Goal: Task Accomplishment & Management: Manage account settings

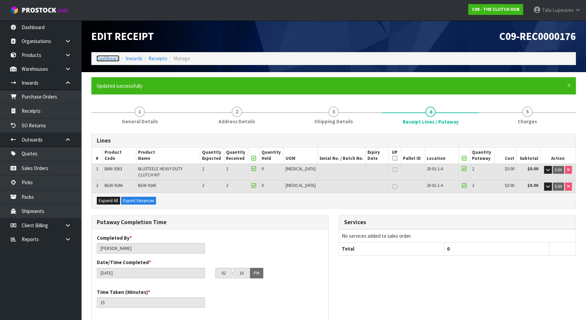
click at [104, 59] on link "Dashboard" at bounding box center [107, 58] width 23 height 6
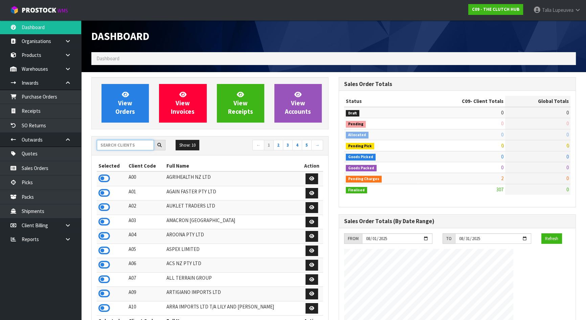
click at [131, 145] on input "text" at bounding box center [125, 145] width 57 height 10
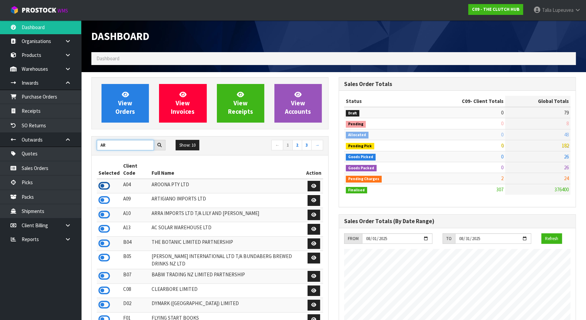
type input "AR"
click at [104, 181] on icon at bounding box center [104, 186] width 12 height 10
click at [67, 140] on icon at bounding box center [68, 139] width 6 height 5
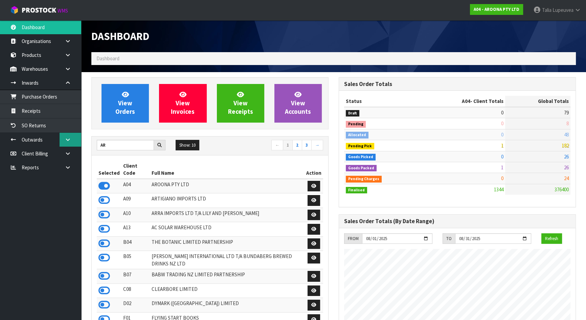
click at [67, 140] on icon at bounding box center [68, 139] width 6 height 5
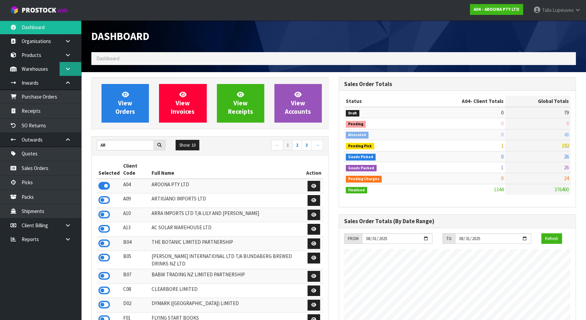
click at [65, 71] on link at bounding box center [71, 69] width 22 height 14
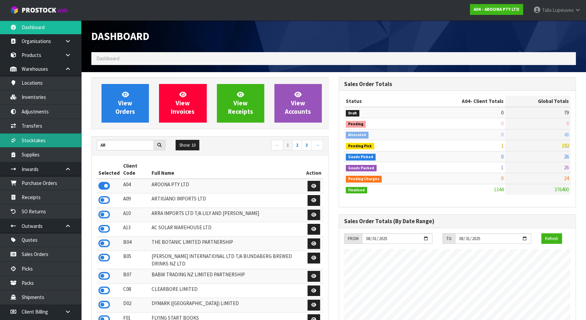
click at [51, 139] on link "Stocktakes" at bounding box center [40, 140] width 81 height 14
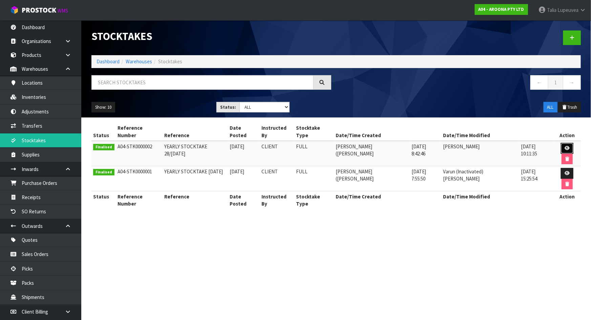
click at [560, 144] on link at bounding box center [566, 148] width 13 height 11
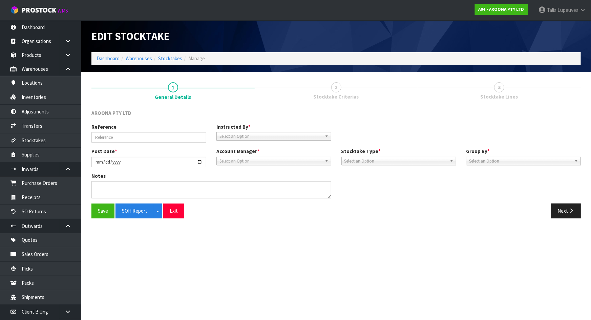
type input "YEARLY STOCKTAKE 28/JANUARY 2025"
type input "2025-01-28"
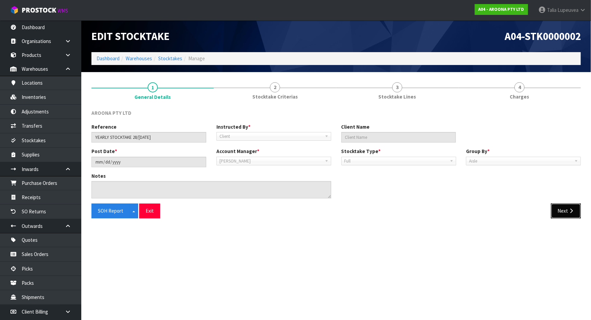
click at [562, 208] on button "Next" at bounding box center [566, 210] width 30 height 15
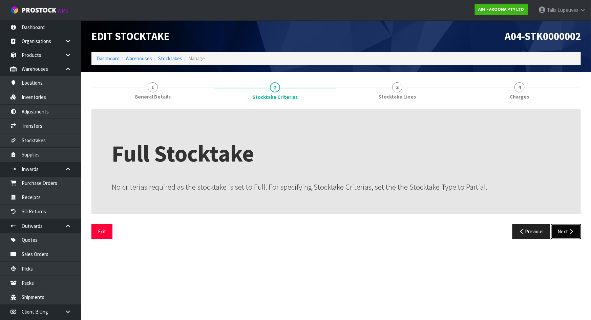
click at [565, 230] on button "Next" at bounding box center [566, 231] width 30 height 15
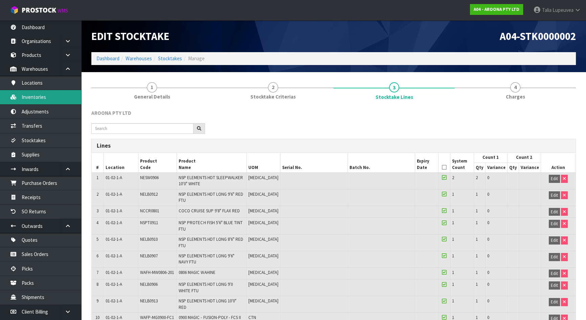
click at [51, 99] on link "Inventories" at bounding box center [40, 97] width 81 height 14
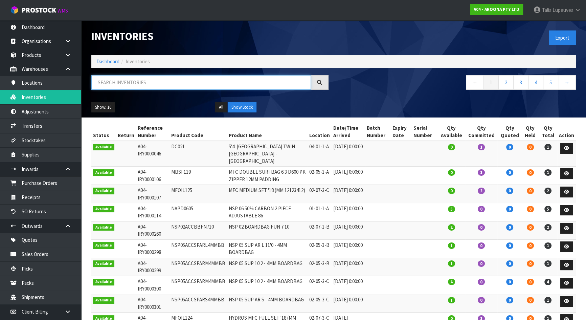
click at [120, 81] on input "text" at bounding box center [201, 82] width 220 height 15
click at [144, 81] on input "text" at bounding box center [201, 82] width 220 height 15
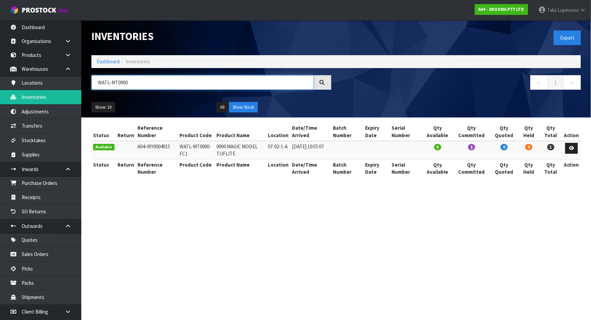
click at [150, 83] on input "WATL-MT0900" at bounding box center [202, 82] width 222 height 15
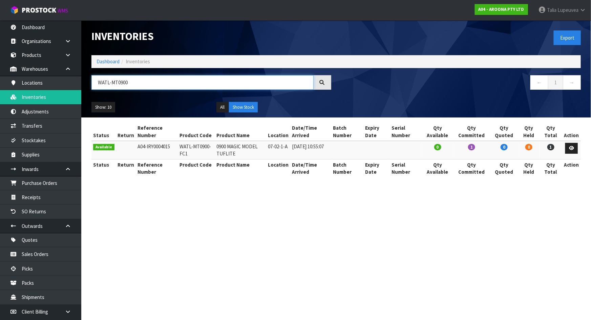
click at [150, 83] on input "WATL-MT0900" at bounding box center [202, 82] width 222 height 15
click at [150, 85] on input "WATL-MT0900" at bounding box center [202, 82] width 222 height 15
click at [144, 82] on input "WATL-MT0900" at bounding box center [202, 82] width 222 height 15
click at [143, 82] on input "WATL-MT0900" at bounding box center [202, 82] width 222 height 15
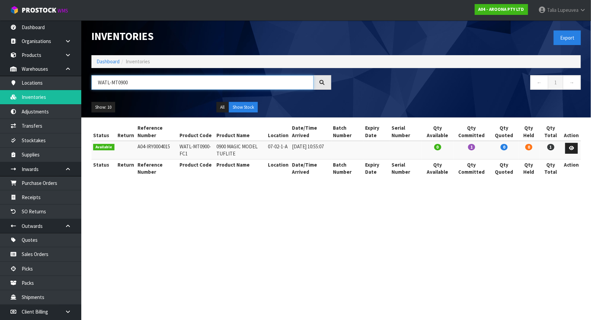
click at [143, 82] on input "WATL-MT0900" at bounding box center [202, 82] width 222 height 15
click at [140, 82] on input "WATL-MT0900" at bounding box center [202, 82] width 222 height 15
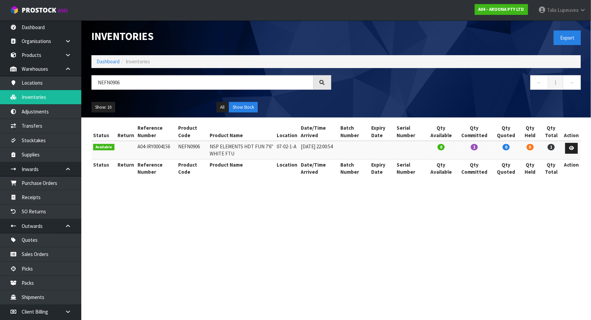
click at [187, 145] on td "NEFN0906" at bounding box center [191, 150] width 31 height 18
copy td "NEFN0906"
click at [160, 82] on input "NEFN0906" at bounding box center [202, 82] width 222 height 15
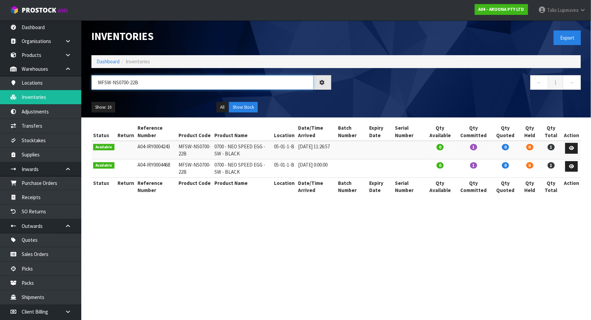
click at [177, 83] on input "MFSW-NS0700-22B" at bounding box center [202, 82] width 222 height 15
click at [176, 83] on input "MFSW-NS0700-22B" at bounding box center [202, 82] width 222 height 15
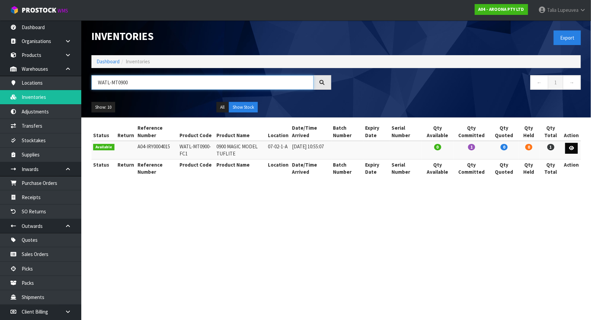
type input "WATL-MT0900"
click at [573, 149] on icon at bounding box center [571, 148] width 5 height 4
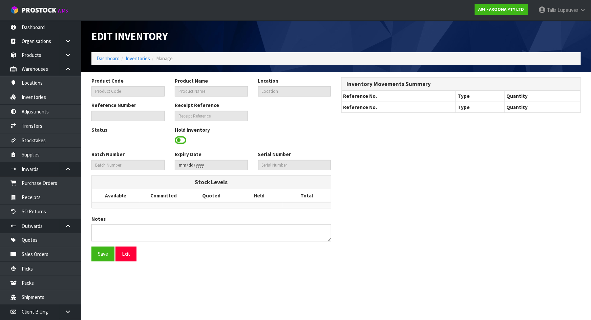
type input "WATL-MT0900-FC1"
type input "0900 MAGIC MODEL TUFLITE"
type input "07-02-1-A"
type input "A04-IRY0004015"
type input "A04-REC0000056"
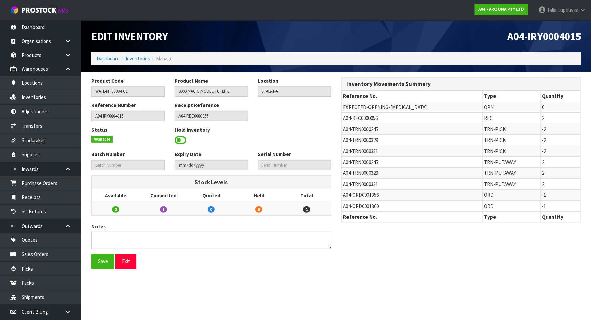
click at [361, 160] on span "A04-TRN0000245" at bounding box center [360, 162] width 35 height 6
copy tr "A04-TRN0000245"
click at [52, 126] on link "Transfers" at bounding box center [40, 126] width 81 height 14
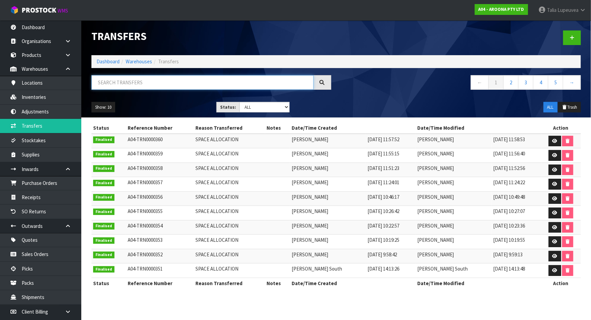
click at [135, 77] on input "text" at bounding box center [202, 82] width 222 height 15
paste input "A04-TRN0000245"
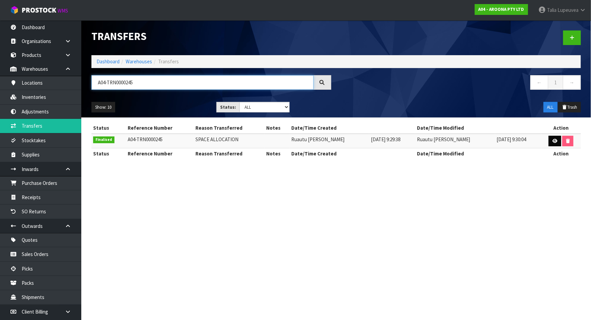
type input "A04-TRN0000245"
click at [549, 138] on link at bounding box center [554, 141] width 13 height 11
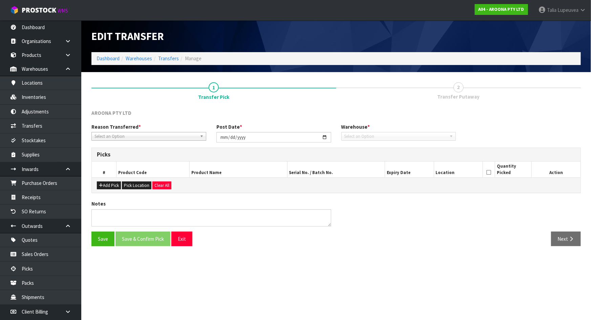
type input "2023-02-16"
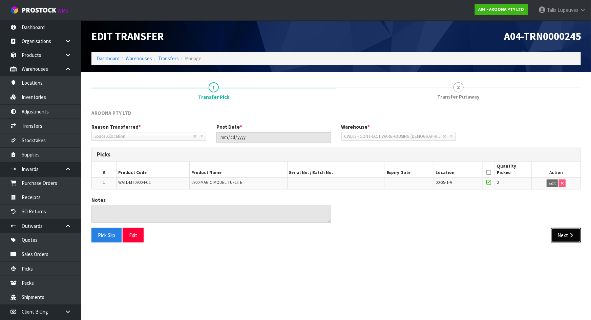
click at [555, 234] on button "Next" at bounding box center [566, 235] width 30 height 15
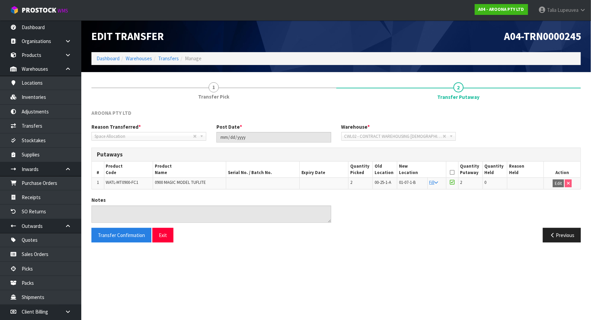
drag, startPoint x: 534, startPoint y: 105, endPoint x: 527, endPoint y: 104, distance: 7.1
click at [527, 104] on div "AROONA PTY LTD Reason Transferred * Space Allocation Damage Expired Stock Repai…" at bounding box center [335, 176] width 489 height 144
click at [426, 64] on ol "Dashboard Warehouses Transfers Manage" at bounding box center [335, 58] width 489 height 13
click at [586, 37] on header "Edit Transfer A04-TRN0000245 Dashboard Warehouses Transfers Manage" at bounding box center [335, 46] width 509 height 52
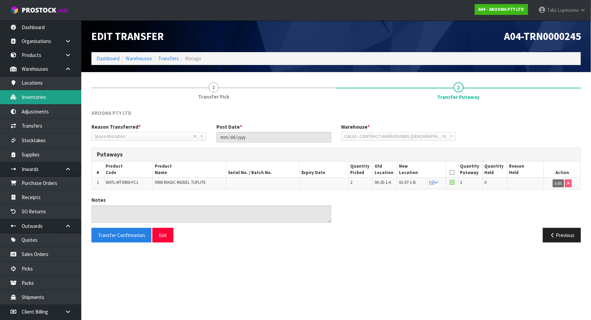
click at [58, 96] on link "Inventories" at bounding box center [40, 97] width 81 height 14
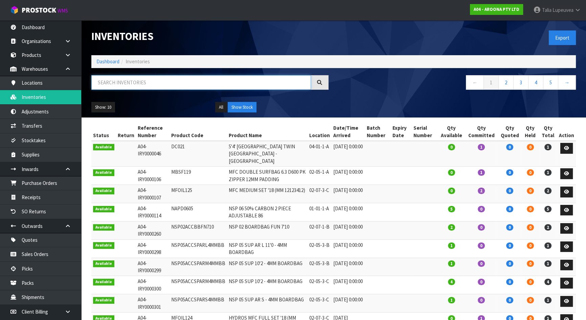
click at [130, 89] on input "text" at bounding box center [201, 82] width 220 height 15
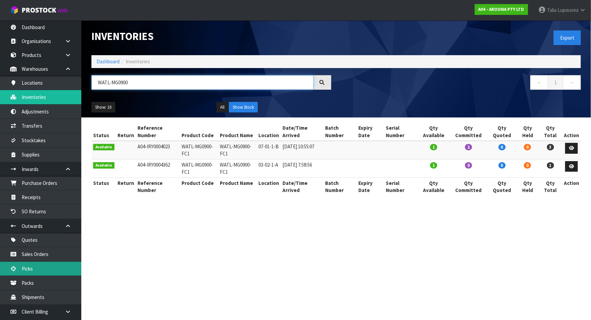
type input "WATL-MG0900"
click at [38, 271] on link "Picks" at bounding box center [40, 269] width 81 height 14
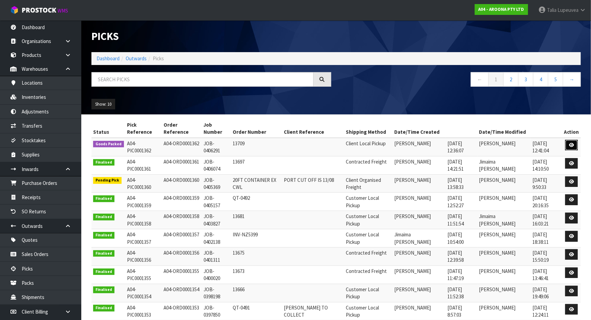
click at [567, 140] on link at bounding box center [571, 145] width 13 height 11
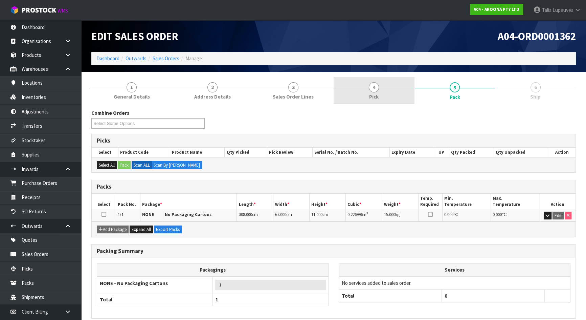
click at [358, 92] on link "4 Pick" at bounding box center [374, 90] width 81 height 27
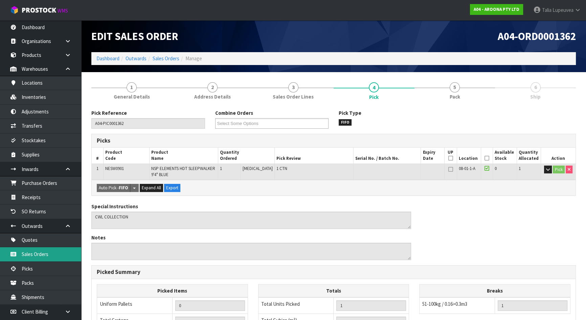
click at [55, 254] on link "Sales Orders" at bounding box center [40, 254] width 81 height 14
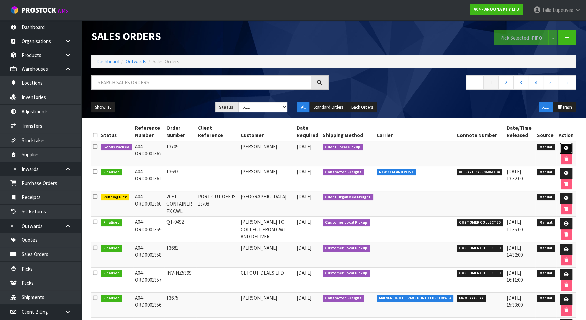
click at [565, 147] on icon at bounding box center [566, 148] width 5 height 4
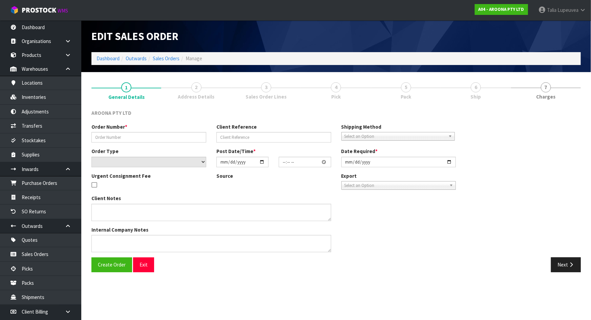
type input "13709"
select select "number:0"
type input "2025-08-05"
type input "12:35:00.000"
type input "2025-08-05"
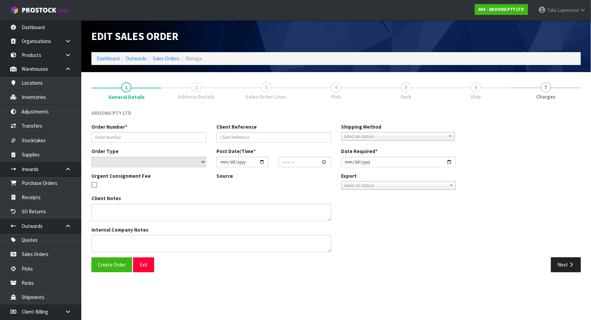
type textarea "CWL COLLECTION"
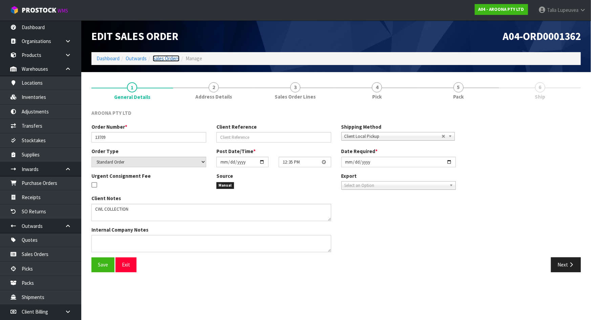
click at [167, 59] on link "Sales Orders" at bounding box center [166, 58] width 27 height 6
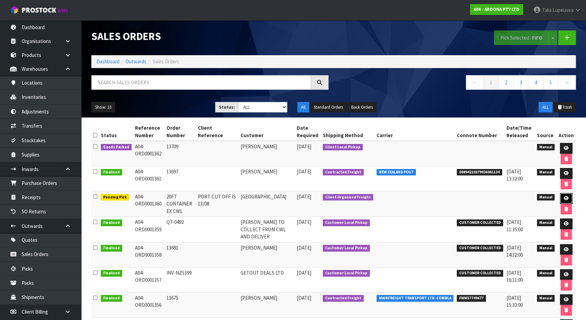
click at [563, 193] on link at bounding box center [566, 198] width 13 height 11
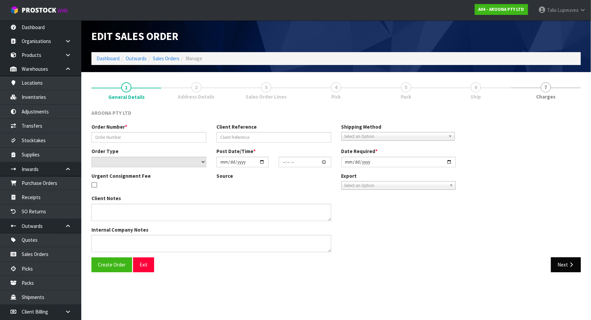
type input "20FT CONTAINER EX CWL"
type input "PORT CUT OFF IS 13/08"
select select "number:0"
type input "2025-07-30"
type input "13:58:00.000"
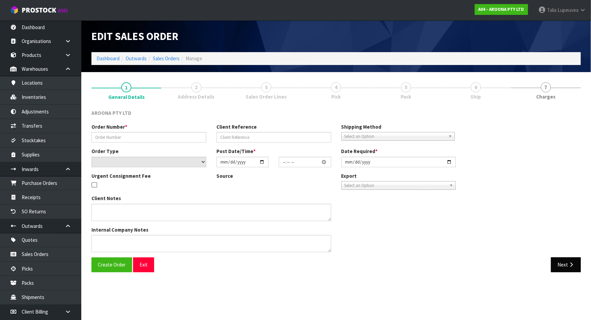
type input "2025-08-06"
type textarea "PACKING INSTRUCTION EMAILED ON 06/08/25 - PLEASE ENSURE BOARDS ARE PACKED ON TH…"
type textarea "COMPLETE THE ATTACHED SLI - SHIPPER LETTER OF INSTRUCTION FORM AND SEND BACK TH…"
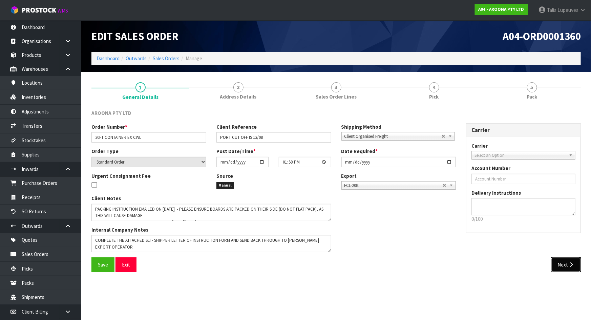
click at [569, 264] on icon "button" at bounding box center [571, 264] width 6 height 5
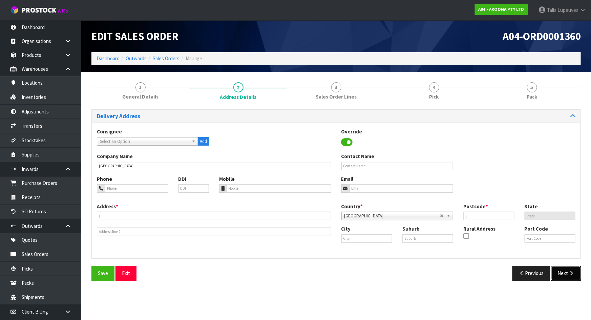
click at [567, 277] on button "Next" at bounding box center [566, 273] width 30 height 15
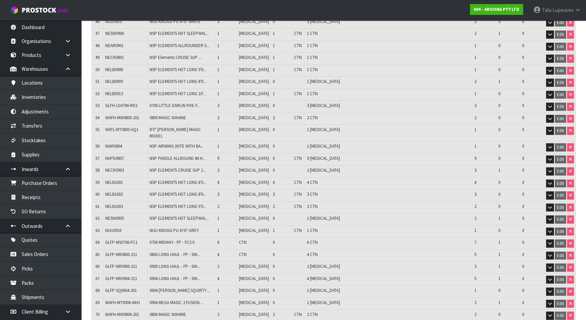
scroll to position [1519, 0]
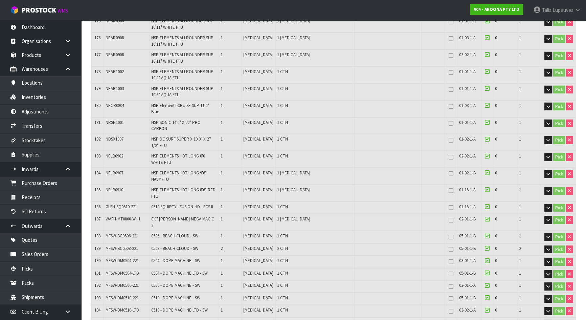
scroll to position [2892, 0]
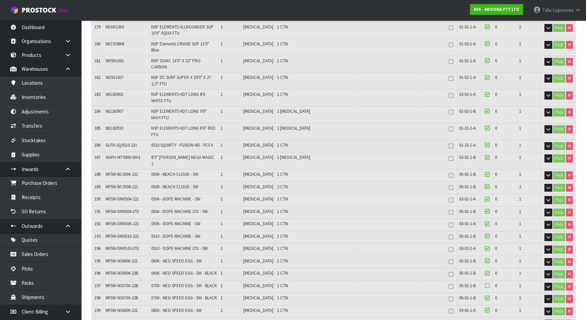
click at [112, 283] on span "MFSW-NS0700-22B" at bounding box center [122, 286] width 32 height 6
copy tr "MFSW-NS0700-22B"
click at [129, 283] on span "MFSW-NS0700-22B" at bounding box center [122, 286] width 32 height 6
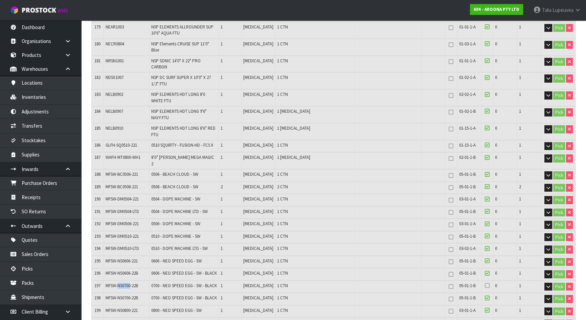
click at [129, 283] on span "MFSW-NS0700-22B" at bounding box center [122, 286] width 32 height 6
click at [130, 283] on span "MFSW-NS0700-22B" at bounding box center [122, 286] width 32 height 6
copy tr "MFSW-NS0700-22B"
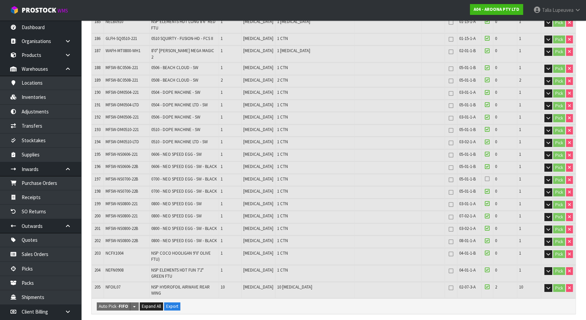
scroll to position [2954, 0]
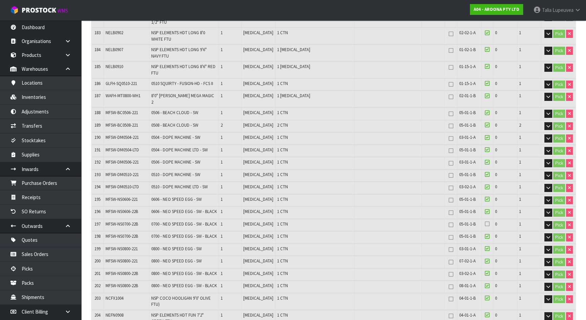
click at [121, 221] on span "MFSW-NS0700-22B" at bounding box center [122, 224] width 32 height 6
copy tr "MFSW-NS0700-22B"
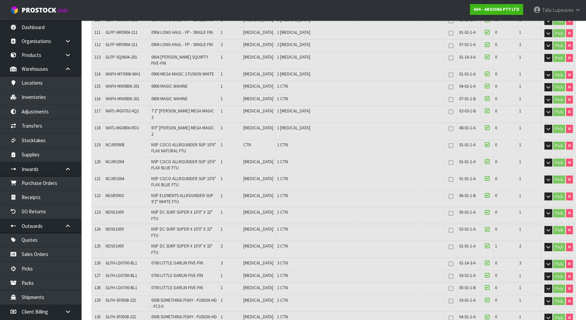
scroll to position [1969, 0]
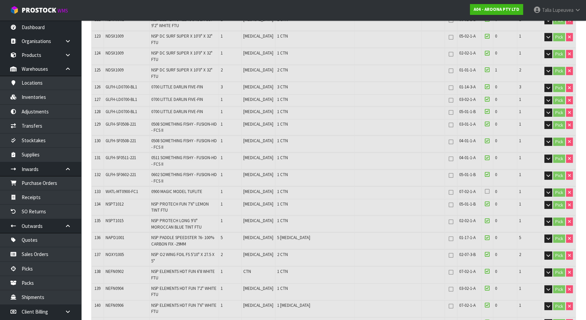
click at [106, 189] on span "WATL-MT0900-FC1" at bounding box center [122, 192] width 32 height 6
click at [108, 189] on span "WATL-MT0900-FC1" at bounding box center [122, 192] width 32 height 6
copy tr "WATL-MT0900-FC1"
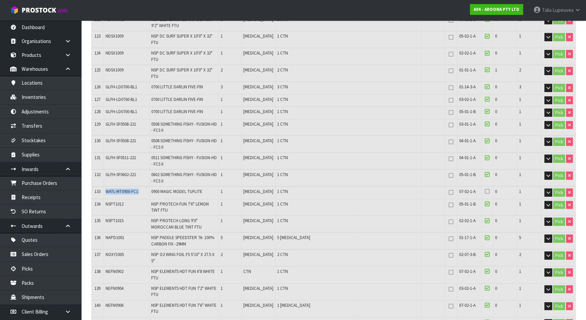
click at [118, 189] on span "WATL-MT0900-FC1" at bounding box center [122, 192] width 32 height 6
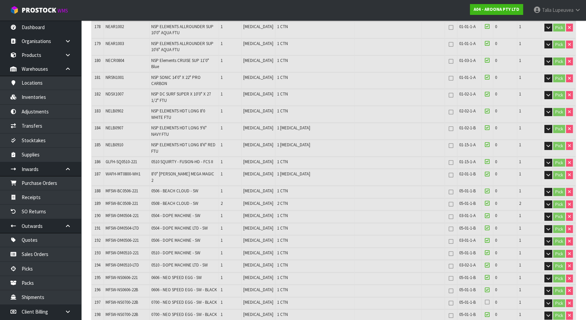
scroll to position [2954, 0]
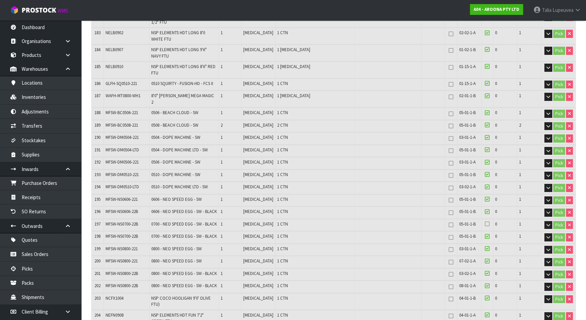
click at [108, 221] on span "MFSW-NS0700-22B" at bounding box center [122, 224] width 32 height 6
click at [107, 221] on span "MFSW-NS0700-22B" at bounding box center [122, 224] width 32 height 6
copy tr "MFSW-NS0700-22B"
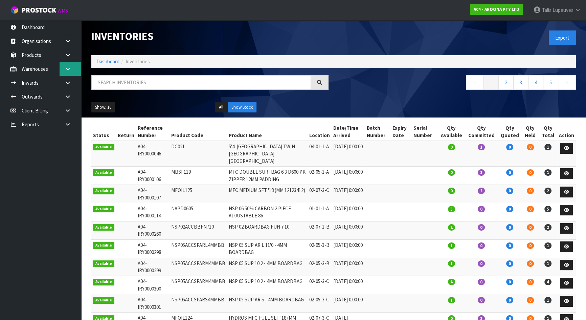
click at [73, 72] on link at bounding box center [71, 69] width 22 height 14
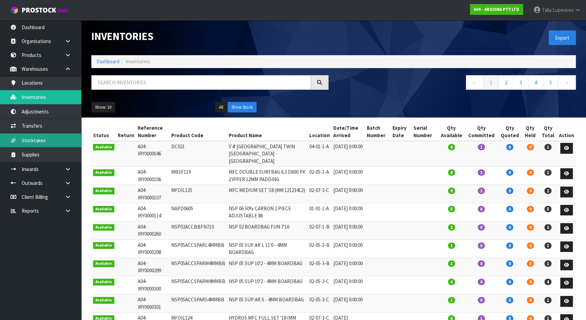
click at [73, 138] on link "Stocktakes" at bounding box center [40, 140] width 81 height 14
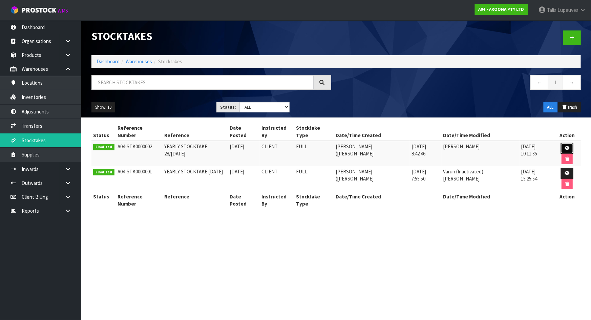
click at [563, 146] on link at bounding box center [566, 148] width 13 height 11
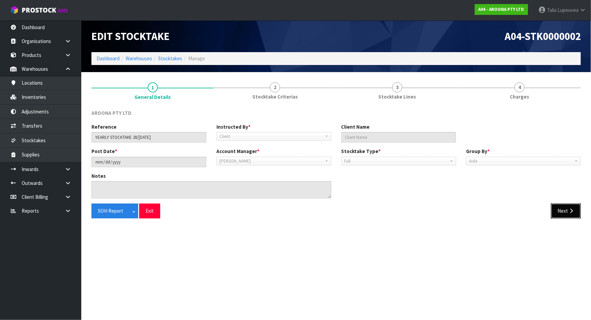
click at [566, 211] on button "Next" at bounding box center [566, 210] width 30 height 15
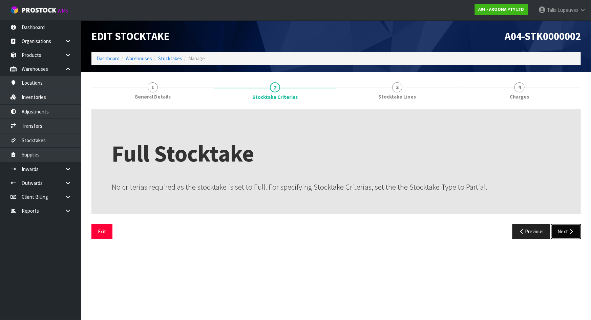
click at [569, 228] on button "Next" at bounding box center [566, 231] width 30 height 15
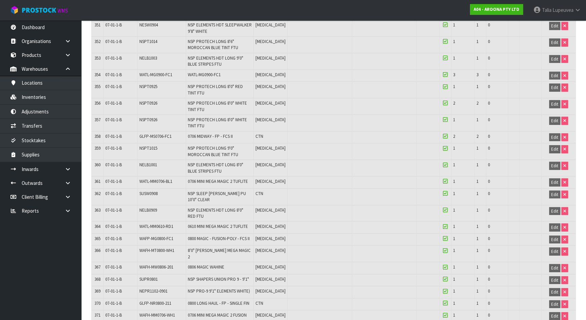
scroll to position [4932, 0]
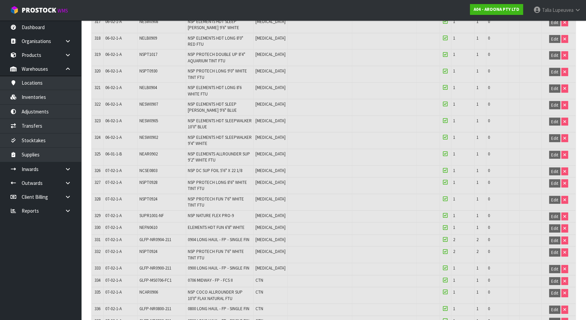
copy span "NEFN0906"
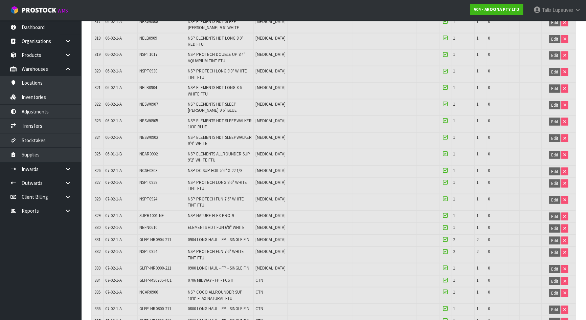
copy tr "WATL-MT0900-FC1"
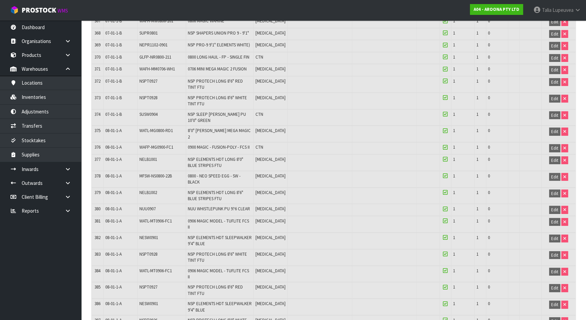
scroll to position [461, 0]
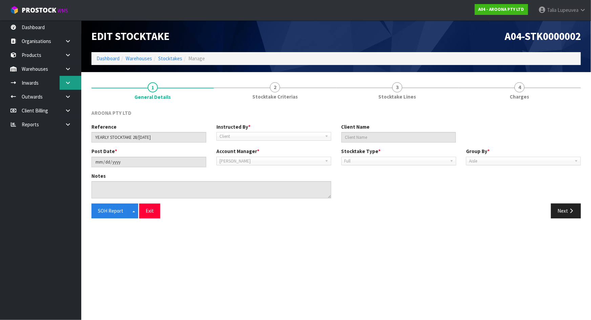
click at [69, 83] on icon at bounding box center [68, 82] width 6 height 5
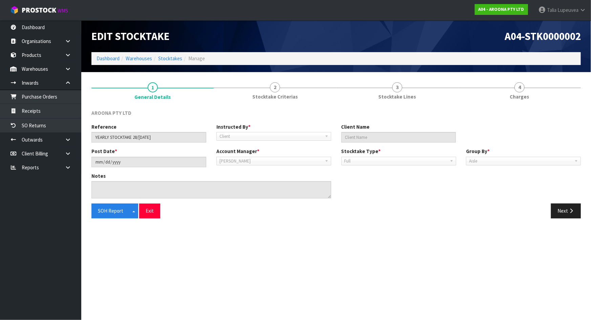
drag, startPoint x: 71, startPoint y: 167, endPoint x: 65, endPoint y: 175, distance: 10.0
click at [71, 168] on link at bounding box center [71, 167] width 22 height 14
click at [50, 182] on link "Client" at bounding box center [40, 181] width 81 height 14
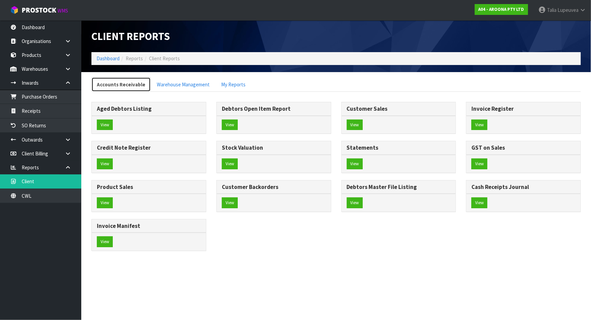
click at [135, 86] on link "Accounts Receivable" at bounding box center [120, 84] width 59 height 15
click at [176, 87] on link "Warehouse Management" at bounding box center [183, 84] width 64 height 15
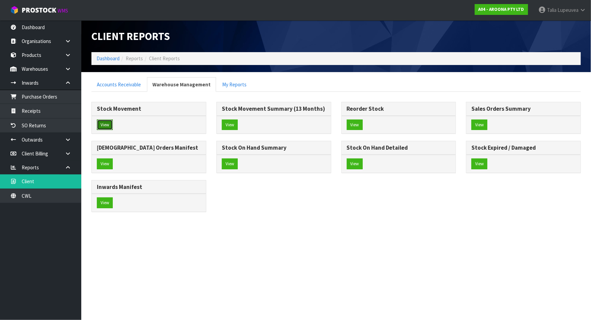
click at [98, 125] on button "View" at bounding box center [105, 124] width 16 height 11
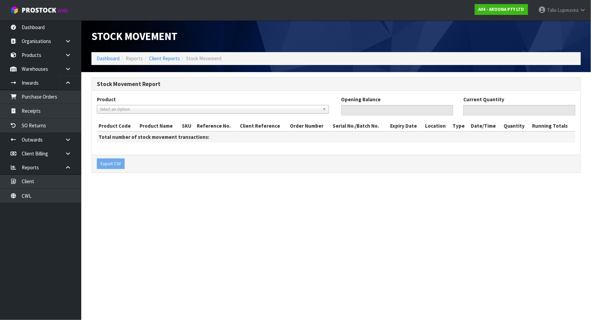
click at [134, 107] on span "Select an Option" at bounding box center [210, 109] width 220 height 8
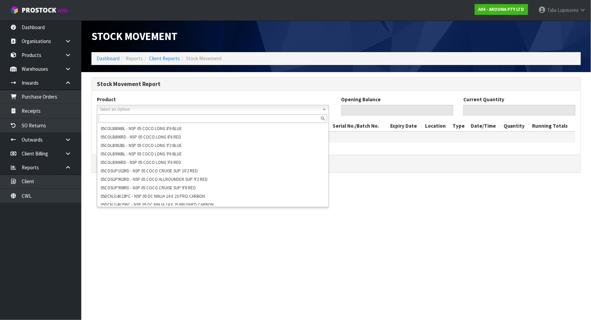
click at [126, 120] on input "text" at bounding box center [212, 118] width 228 height 8
paste input "MFSW-NS0700-22B"
type input "MFSW-NS0700-22B"
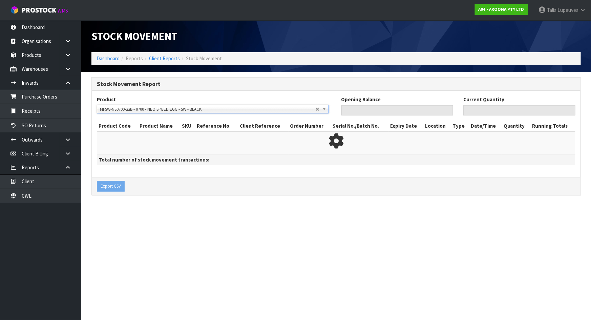
type input "0"
type input "2"
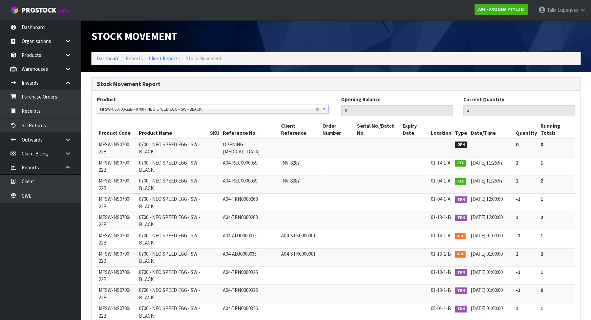
click at [115, 232] on span "MFSW-NS0700-22B" at bounding box center [114, 239] width 32 height 14
click at [252, 232] on span "A04-ADJ0000035" at bounding box center [240, 235] width 34 height 6
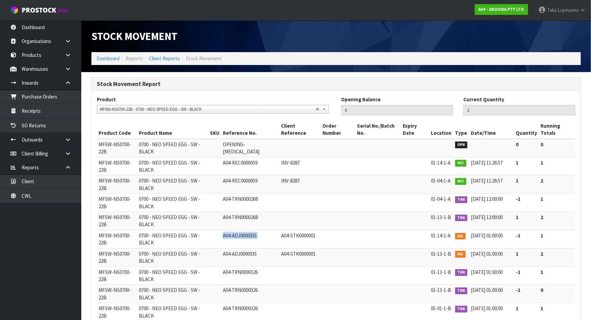
click at [252, 232] on span "A04-ADJ0000035" at bounding box center [240, 235] width 34 height 6
copy tr "A04-ADJ0000035"
click at [97, 230] on td "MFSW-NS0700-22B" at bounding box center [117, 239] width 40 height 18
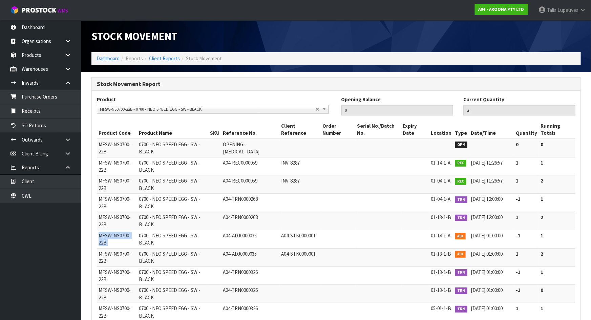
click at [98, 230] on td "MFSW-NS0700-22B" at bounding box center [117, 239] width 40 height 18
copy tr "MFSW-NS0700-22B"
click at [249, 319] on span "A04-TRN0000326" at bounding box center [240, 326] width 35 height 6
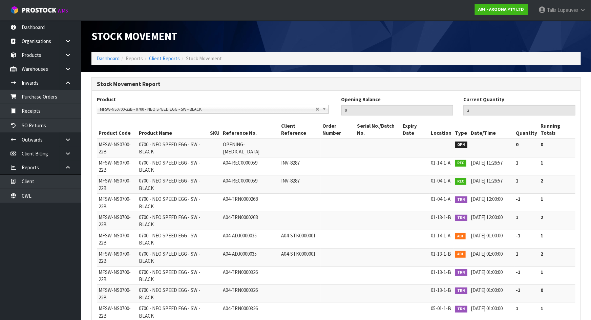
click at [249, 319] on span "A04-TRN0000326" at bounding box center [240, 326] width 35 height 6
copy tr "A04-TRN0000326"
click at [255, 319] on span "A04-TRN0000326" at bounding box center [240, 326] width 35 height 6
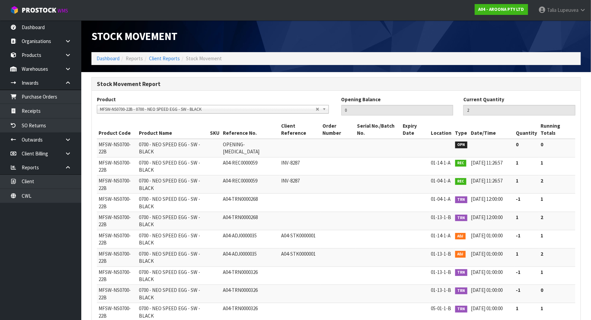
click at [255, 319] on span "A04-TRN0000326" at bounding box center [240, 326] width 35 height 6
copy tr "A04-TRN0000326"
click at [76, 167] on link at bounding box center [71, 167] width 22 height 14
click at [239, 177] on span "A04-REC0000059" at bounding box center [240, 180] width 35 height 6
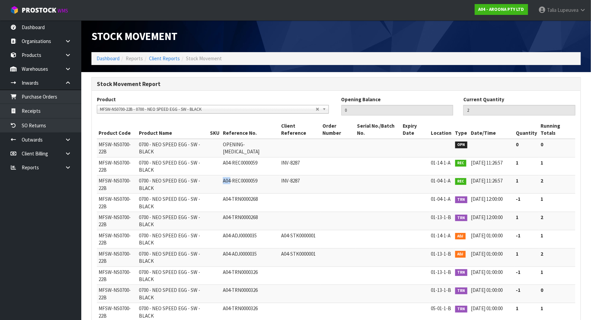
click at [239, 177] on span "A04-REC0000059" at bounding box center [240, 180] width 35 height 6
copy tr "A04-REC0000059"
click at [243, 305] on span "A04-TRN0000326" at bounding box center [240, 308] width 35 height 6
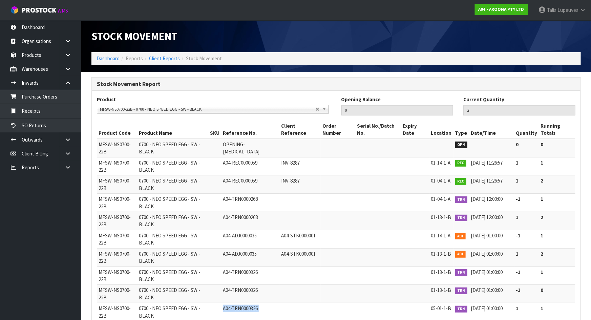
click at [243, 305] on span "A04-TRN0000326" at bounding box center [240, 308] width 35 height 6
copy tr "A04-TRN0000326"
click at [223, 112] on span "MFSW-NS0700-22B - 0700 - NEO SPEED EGG - SW - BLACK" at bounding box center [208, 109] width 216 height 8
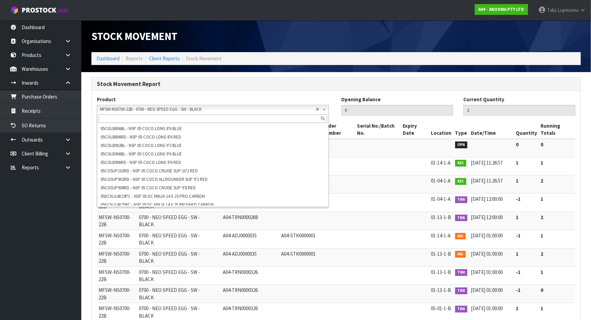
scroll to position [13465, 0]
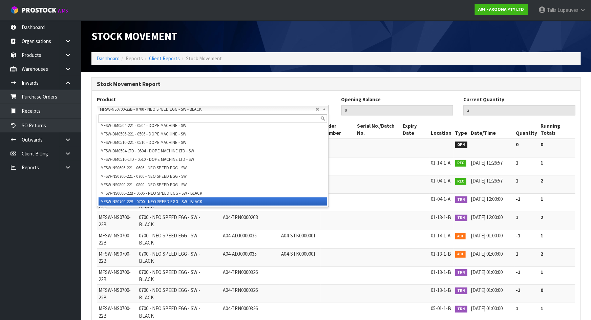
click at [216, 106] on span "MFSW-NS0700-22B - 0700 - NEO SPEED EGG - SW - BLACK" at bounding box center [208, 109] width 216 height 8
click at [213, 109] on span "MFSW-NS0700-22B - 0700 - NEO SPEED EGG - SW - BLACK" at bounding box center [208, 109] width 216 height 8
click at [210, 119] on input "text" at bounding box center [212, 118] width 228 height 8
paste input "WATL-MT0900-FC1"
type input "WATL-MT0900-FC1"
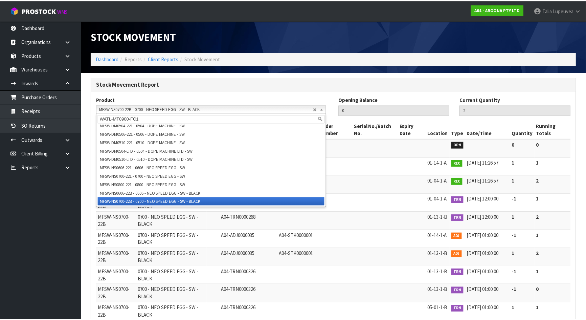
scroll to position [0, 0]
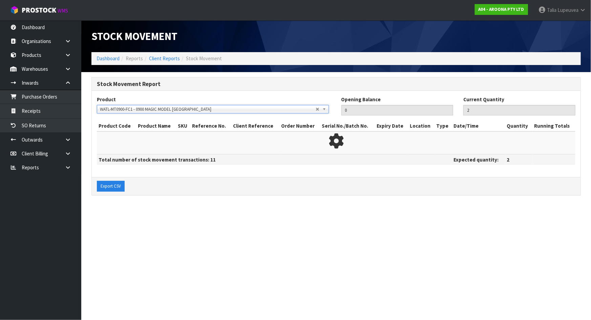
type input "1"
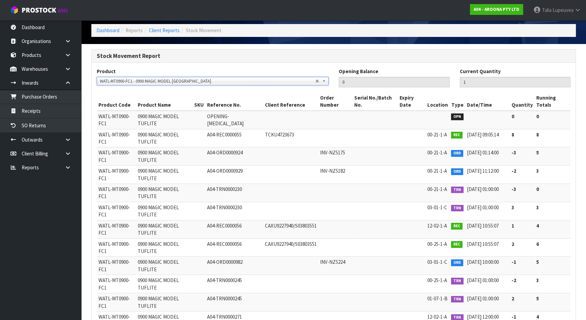
scroll to position [95, 0]
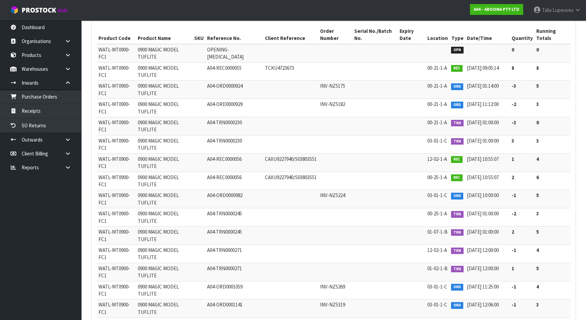
copy tr "A04-TRN0000329"
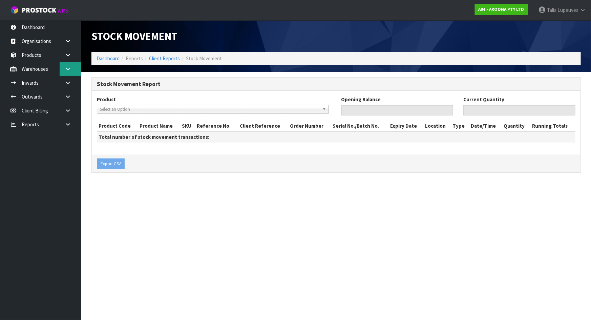
click at [70, 65] on link at bounding box center [71, 69] width 22 height 14
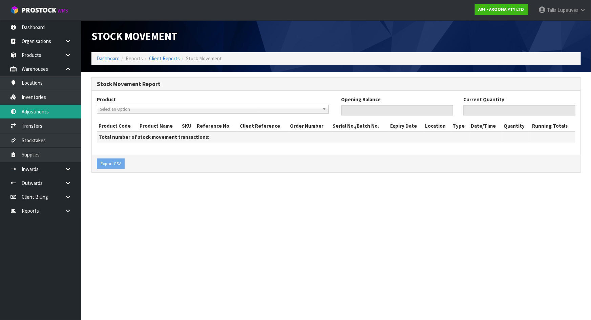
click at [61, 111] on link "Adjustments" at bounding box center [40, 112] width 81 height 14
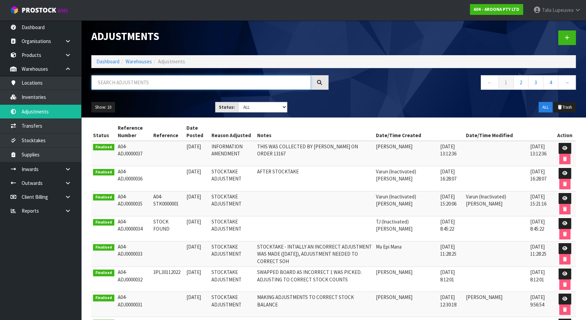
click at [165, 79] on input "text" at bounding box center [201, 82] width 220 height 15
paste input "A04-ADJ0000035"
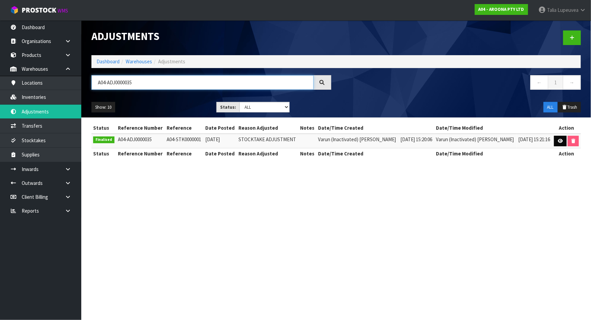
type input "A04-ADJ0000035"
click at [554, 142] on link at bounding box center [560, 141] width 13 height 11
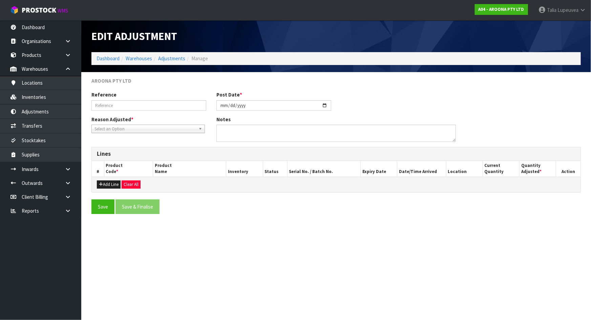
type input "A04-STK0000001"
type input "[DATE]"
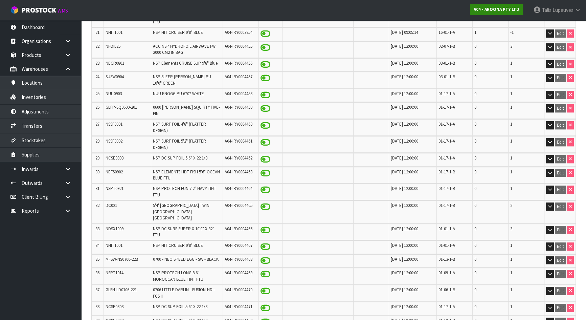
scroll to position [21, 0]
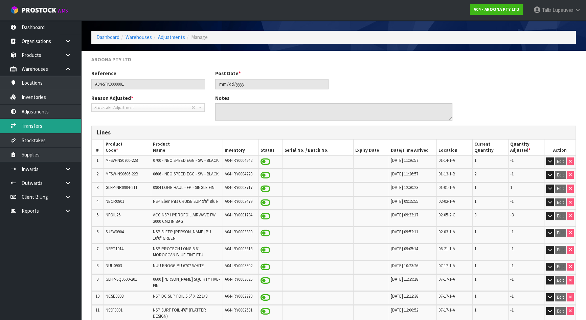
click at [73, 122] on link "Transfers" at bounding box center [40, 126] width 81 height 14
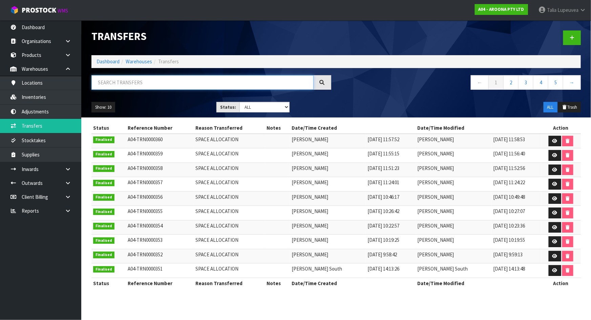
click at [181, 86] on input "text" at bounding box center [202, 82] width 222 height 15
paste input "A04-TRN0000326"
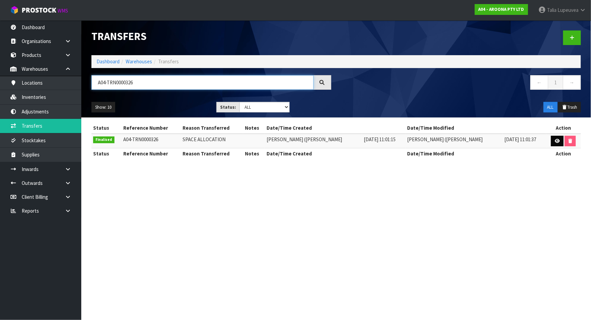
type input "A04-TRN0000326"
click at [554, 142] on icon at bounding box center [556, 141] width 5 height 4
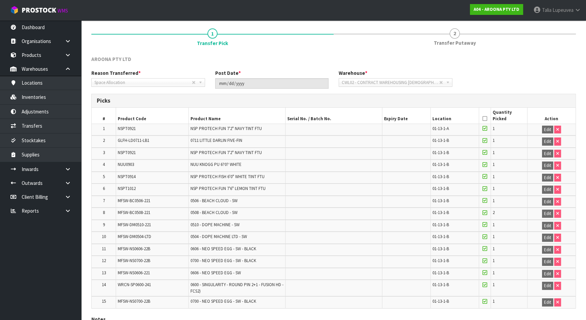
scroll to position [103, 0]
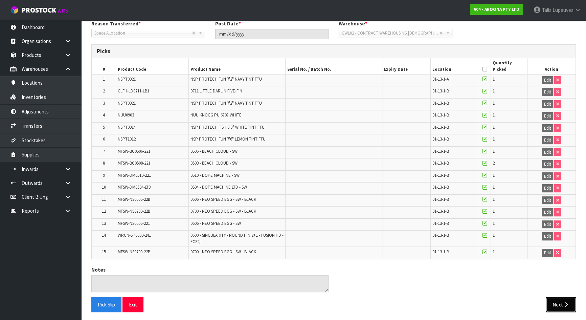
click at [555, 302] on button "Next" at bounding box center [561, 304] width 30 height 15
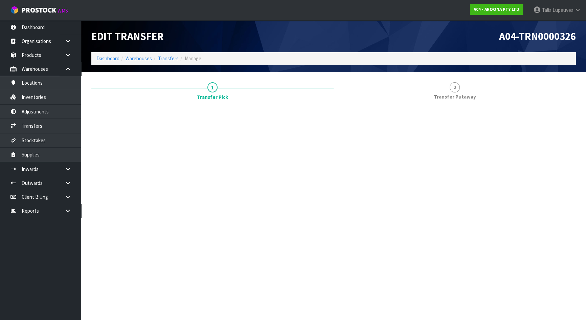
scroll to position [0, 0]
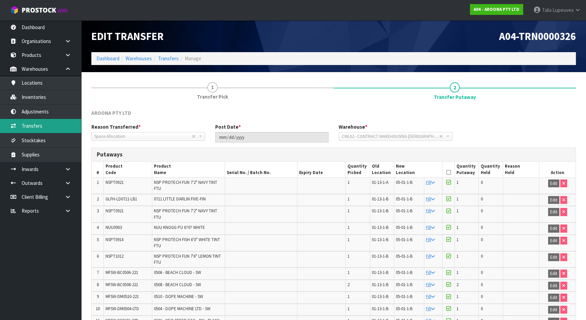
click at [66, 129] on link "Transfers" at bounding box center [40, 126] width 81 height 14
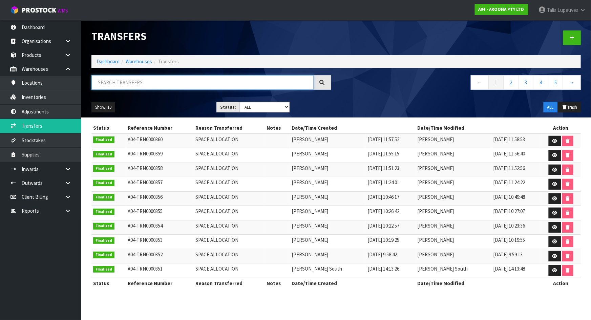
click at [130, 86] on input "text" at bounding box center [202, 82] width 222 height 15
paste input "A04-TRN0000326"
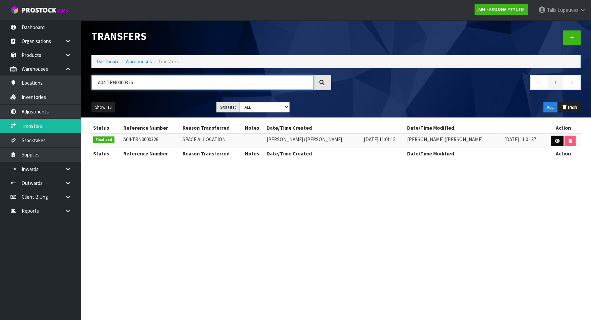
type input "A04-TRN0000326"
click at [560, 138] on link at bounding box center [557, 141] width 13 height 11
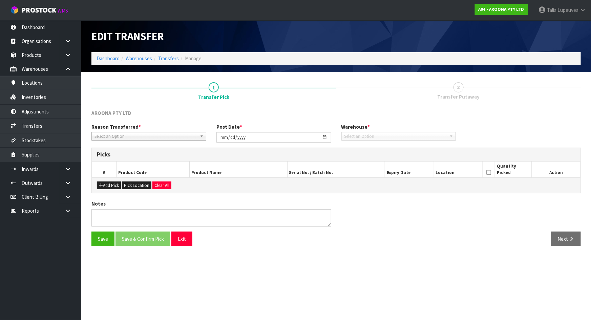
type input "[DATE]"
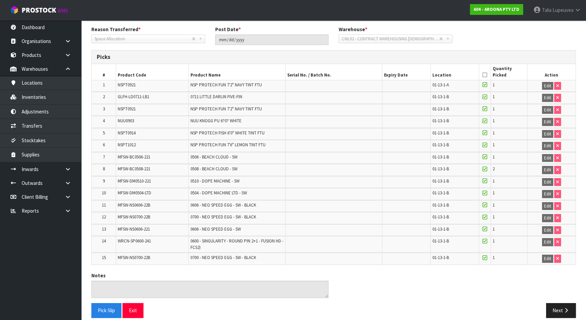
scroll to position [103, 0]
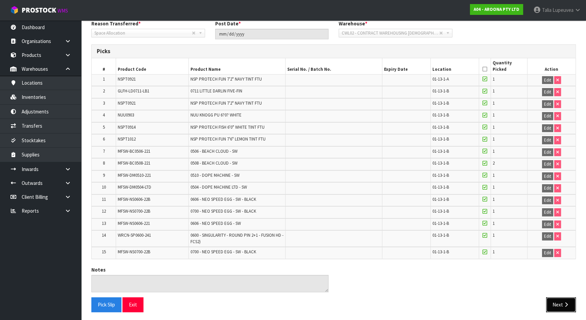
click at [559, 303] on button "Next" at bounding box center [561, 304] width 30 height 15
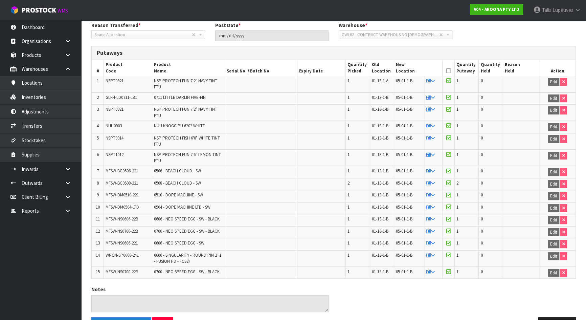
scroll to position [91, 0]
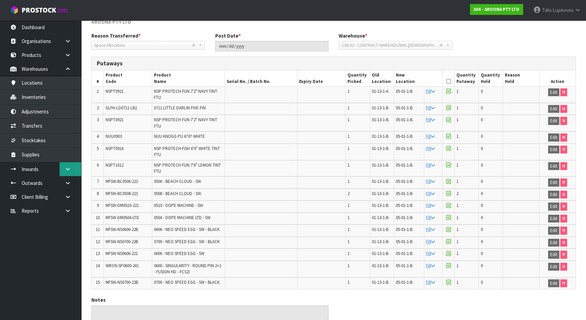
click at [73, 168] on link at bounding box center [71, 169] width 22 height 14
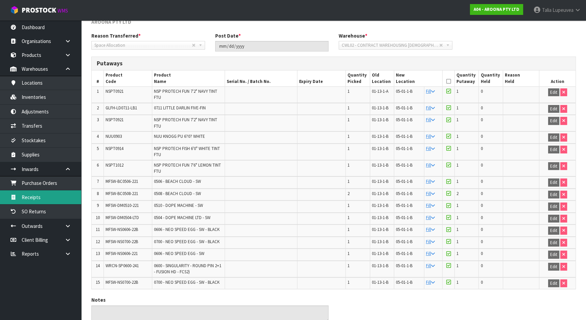
click at [69, 195] on link "Receipts" at bounding box center [40, 197] width 81 height 14
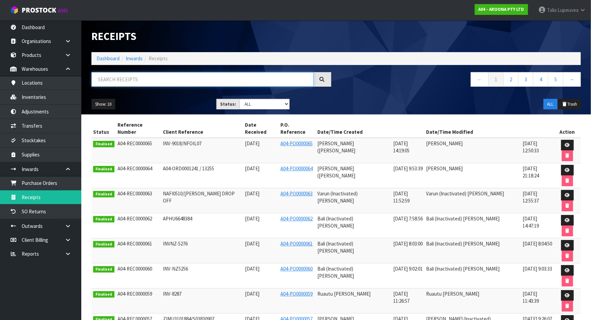
click at [156, 76] on input "text" at bounding box center [202, 79] width 222 height 15
paste input "A04-REC0000059"
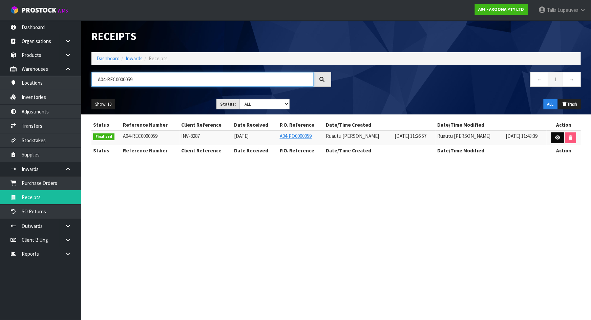
type input "A04-REC0000059"
click at [558, 136] on icon at bounding box center [557, 137] width 5 height 4
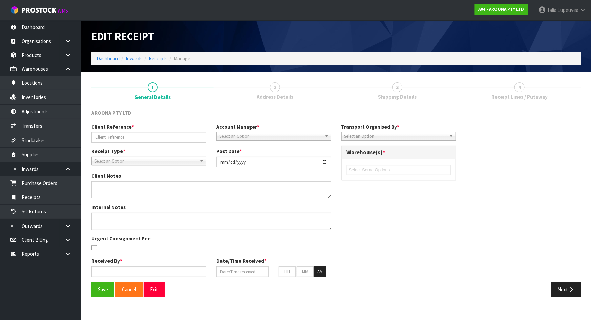
type input "INV-8287"
type input "2023-05-02"
type input "Ruautu Ta Taripo"
type input "02/05/2023"
type input "11"
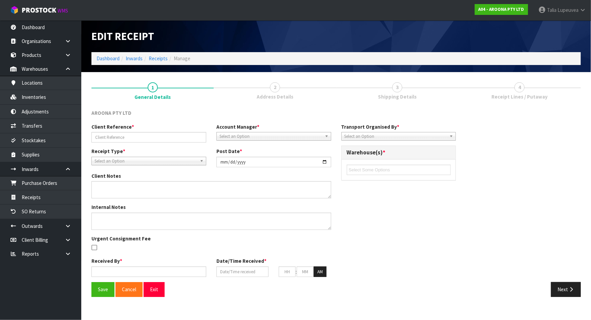
type input "26"
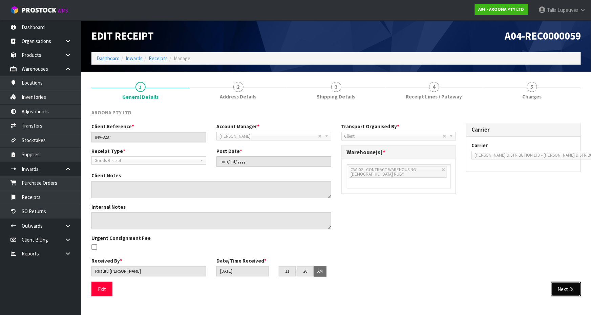
click at [559, 289] on button "Next" at bounding box center [566, 289] width 30 height 15
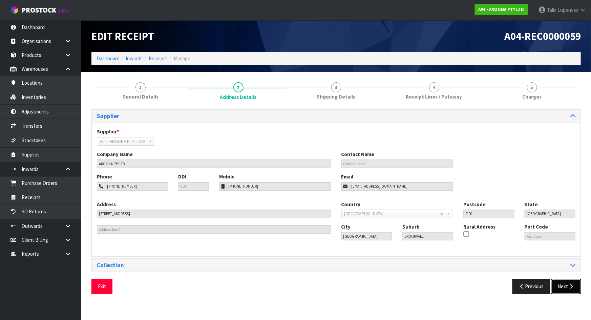
click at [569, 286] on icon "button" at bounding box center [571, 286] width 6 height 5
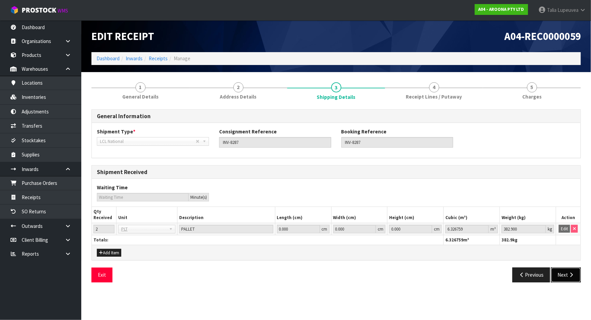
click at [568, 273] on icon "button" at bounding box center [571, 274] width 6 height 5
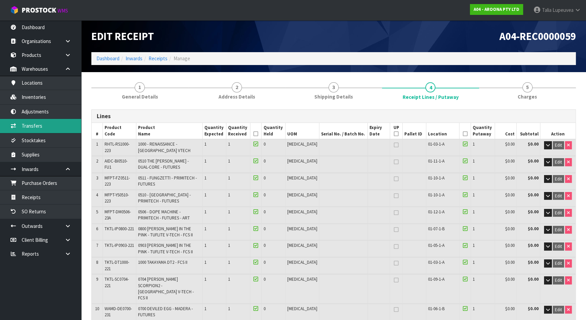
click at [54, 125] on link "Transfers" at bounding box center [40, 126] width 81 height 14
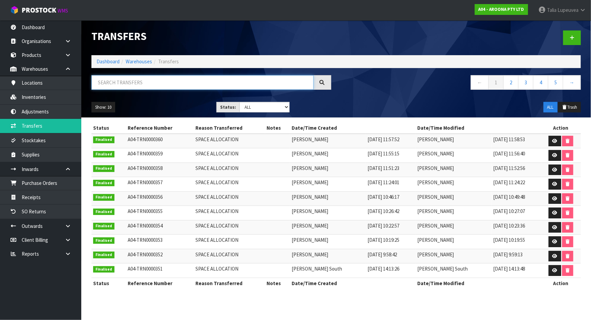
click at [147, 82] on input "text" at bounding box center [202, 82] width 222 height 15
paste input "A04-TRN0000326"
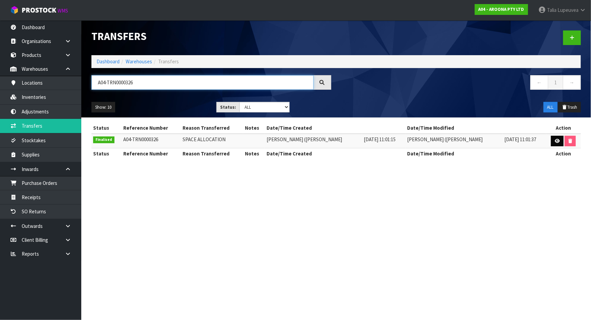
type input "A04-TRN0000326"
click at [551, 145] on link at bounding box center [557, 141] width 13 height 11
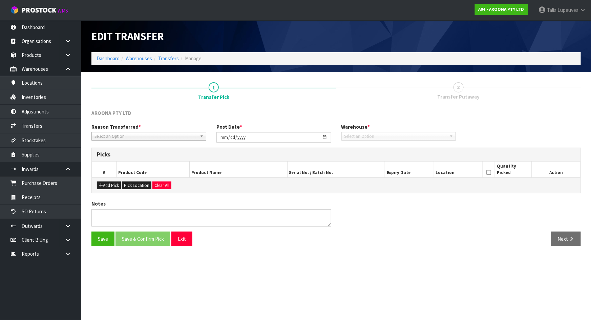
type input "2024-12-18"
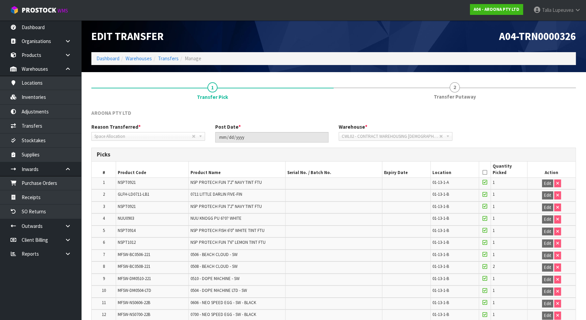
scroll to position [103, 0]
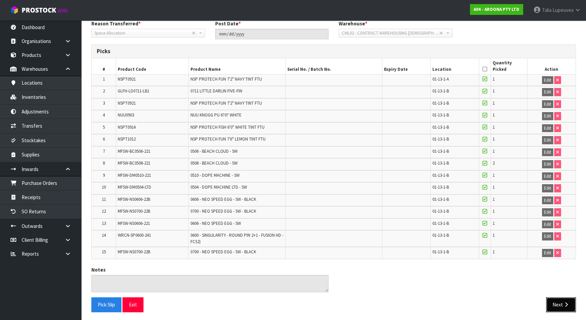
click at [561, 303] on button "Next" at bounding box center [561, 304] width 30 height 15
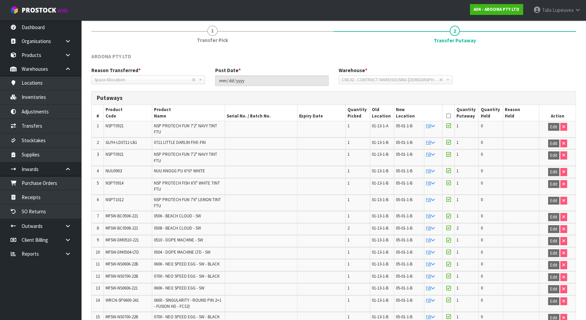
scroll to position [122, 0]
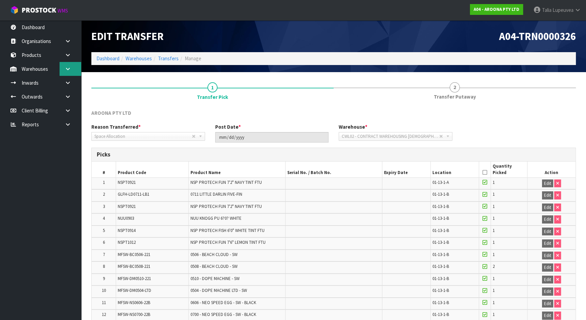
click at [66, 73] on link at bounding box center [71, 69] width 22 height 14
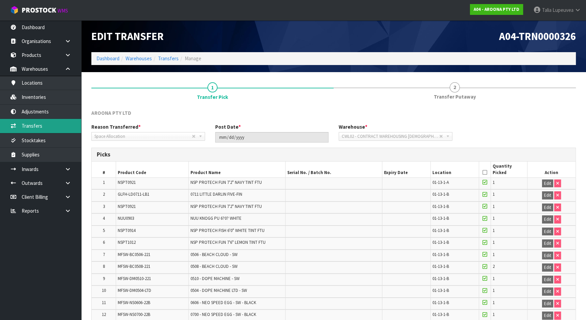
click at [58, 120] on link "Transfers" at bounding box center [40, 126] width 81 height 14
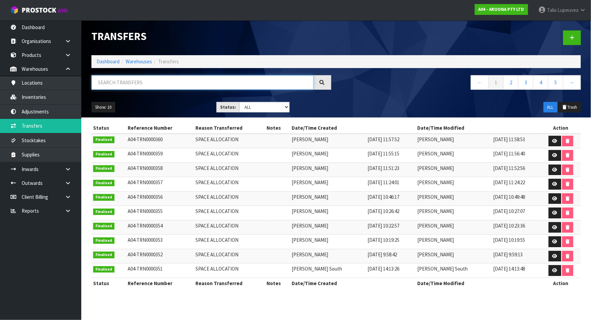
click at [160, 78] on input "text" at bounding box center [202, 82] width 222 height 15
paste input "A04-TRN0000329"
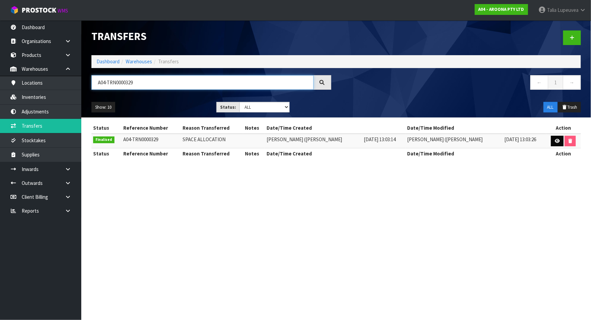
type input "A04-TRN0000329"
click at [551, 145] on link at bounding box center [557, 141] width 13 height 11
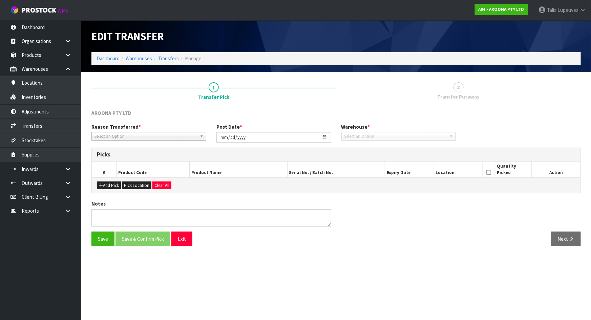
type input "[DATE]"
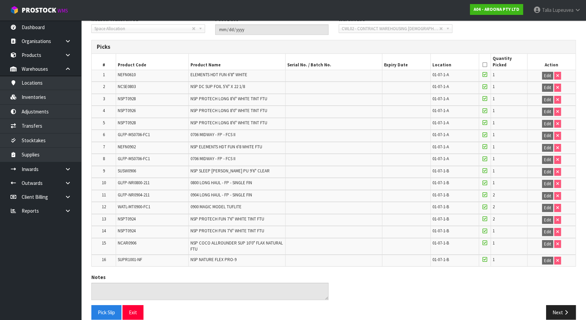
scroll to position [115, 0]
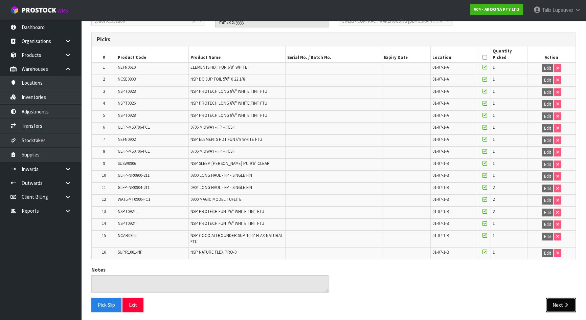
click at [551, 307] on button "Next" at bounding box center [561, 304] width 30 height 15
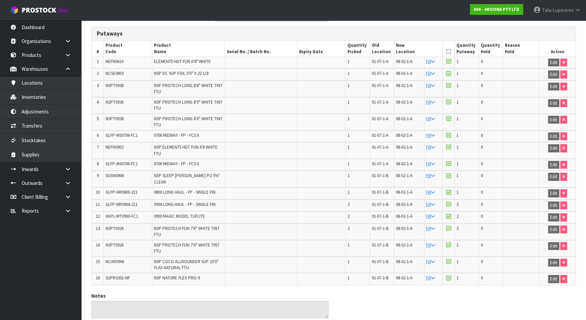
scroll to position [112, 0]
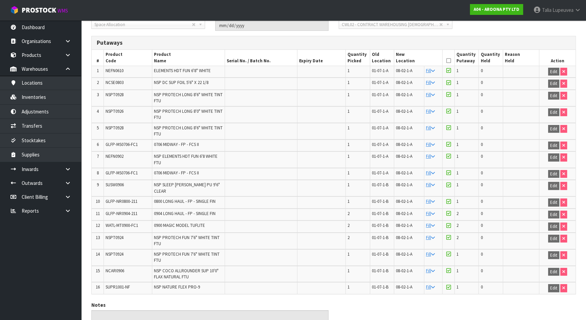
click at [128, 222] on span "WATL-MT0900-FC1" at bounding box center [122, 225] width 32 height 6
copy tr "WATL-MT0900-FC1"
click at [59, 97] on link "Inventories" at bounding box center [40, 97] width 81 height 14
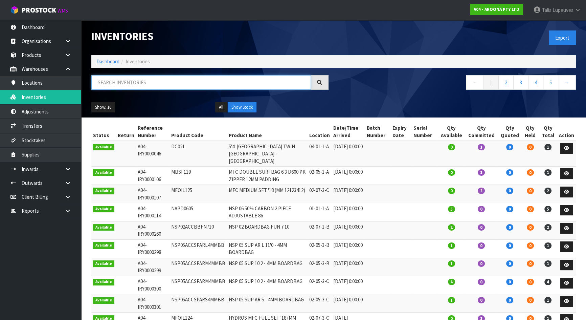
click at [165, 81] on input "text" at bounding box center [201, 82] width 220 height 15
paste input "WATL-MT0900-FC1"
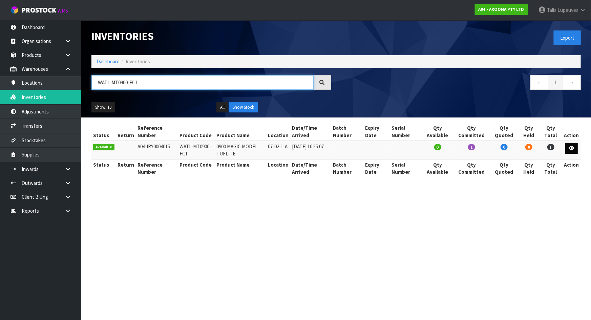
type input "WATL-MT0900-FC1"
click at [572, 146] on icon at bounding box center [571, 148] width 5 height 4
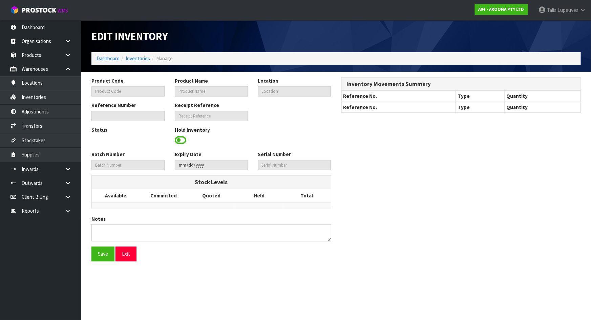
type input "WATL-MT0900-FC1"
type input "0900 MAGIC MODEL TUFLITE"
type input "07-02-1-A"
type input "A04-IRY0004015"
type input "A04-REC0000056"
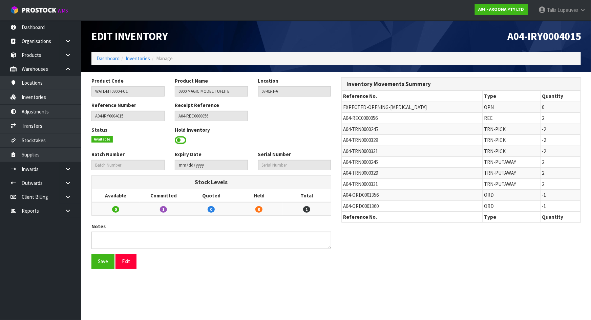
click at [345, 194] on span "A04-ORD0001356" at bounding box center [361, 195] width 36 height 6
copy tr "A04-ORD0001356"
click at [66, 101] on link "Inventories" at bounding box center [40, 97] width 81 height 14
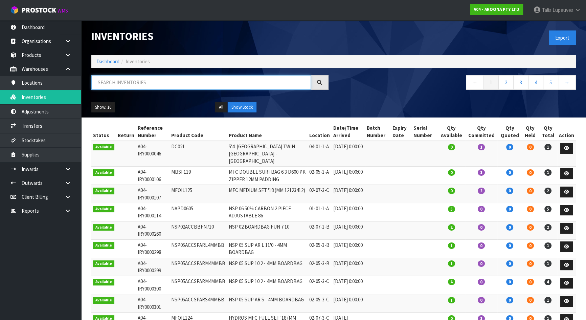
click at [178, 79] on input "text" at bounding box center [201, 82] width 220 height 15
paste input "MFSW-NS0700-22B"
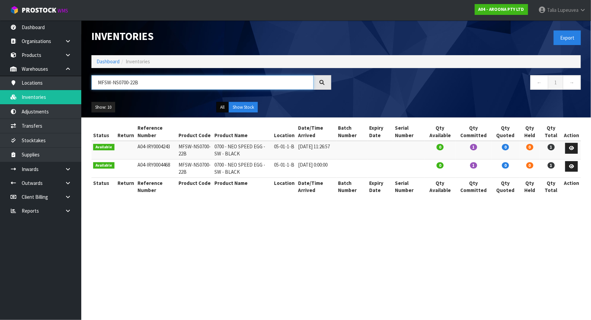
type input "MFSW-NS0700-22B"
click at [219, 107] on button "All" at bounding box center [222, 107] width 12 height 11
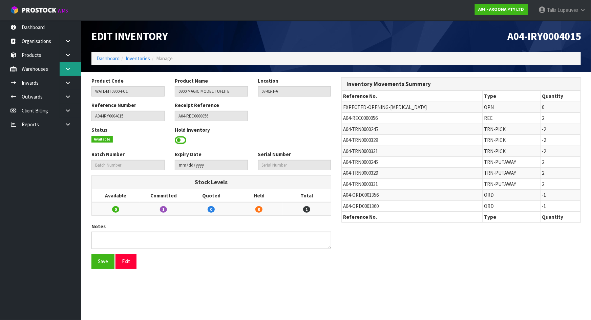
click at [69, 71] on link at bounding box center [71, 69] width 22 height 14
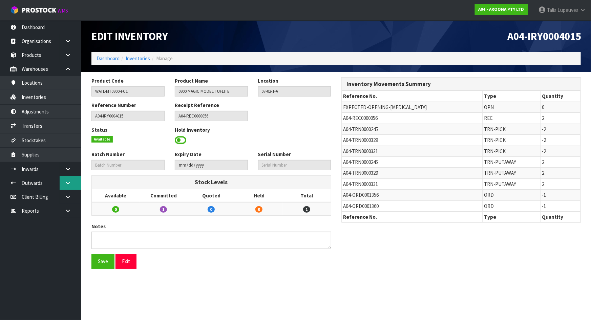
click at [76, 185] on link at bounding box center [71, 183] width 22 height 14
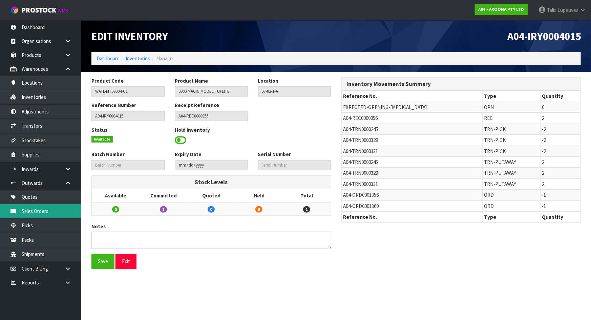
click at [58, 212] on link "Sales Orders" at bounding box center [40, 211] width 81 height 14
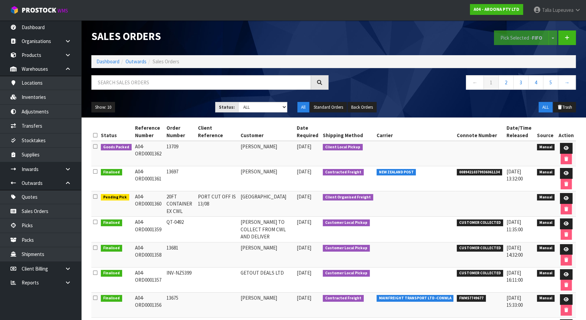
click at [169, 70] on div "Sales Orders Pick Selected - FIFO Split button! FIFO - First In First Out FEFO …" at bounding box center [333, 68] width 495 height 97
click at [166, 81] on input "text" at bounding box center [201, 82] width 220 height 15
paste input "A04-ORD0001356"
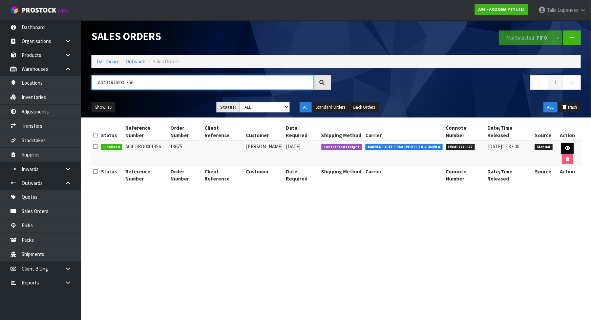
type input "A04-ORD0001356"
click at [565, 146] on icon at bounding box center [567, 148] width 5 height 4
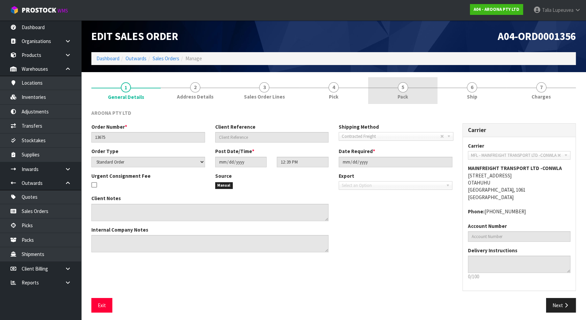
click at [402, 85] on span "5" at bounding box center [403, 87] width 10 height 10
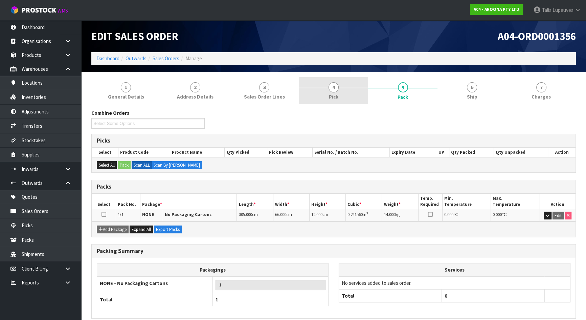
click at [334, 85] on span "4" at bounding box center [334, 87] width 10 height 10
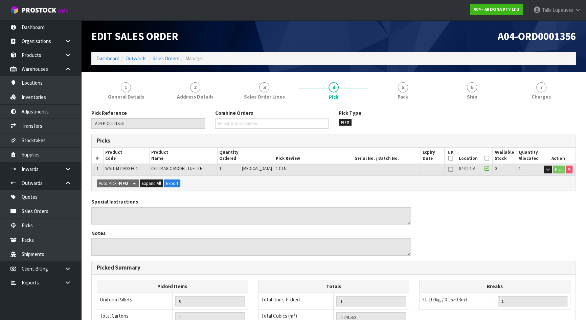
click at [132, 172] on td "WATL-MT0900-FC1" at bounding box center [126, 169] width 46 height 12
click at [132, 174] on td "WATL-MT0900-FC1" at bounding box center [126, 169] width 46 height 12
click at [119, 166] on span "WATL-MT0900-FC1" at bounding box center [121, 168] width 32 height 6
click at [118, 167] on span "WATL-MT0900-FC1" at bounding box center [121, 168] width 32 height 6
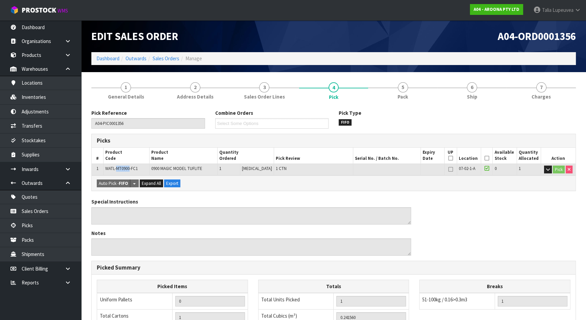
click at [118, 173] on td "WATL-MT0900-FC1" at bounding box center [126, 169] width 46 height 12
click at [115, 170] on span "WATL-MT0900-FC1" at bounding box center [121, 168] width 32 height 6
click at [115, 169] on span "WATL-MT0900-FC1" at bounding box center [121, 168] width 32 height 6
copy tr "WATL-MT0900-FC1"
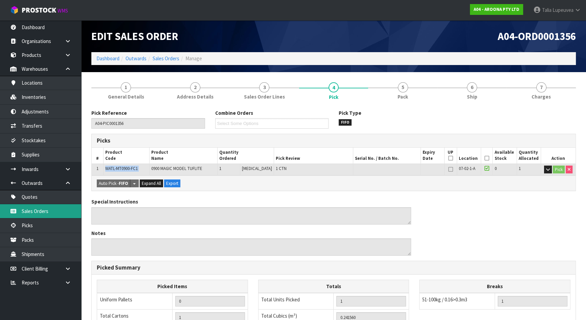
click at [74, 210] on link "Sales Orders" at bounding box center [40, 211] width 81 height 14
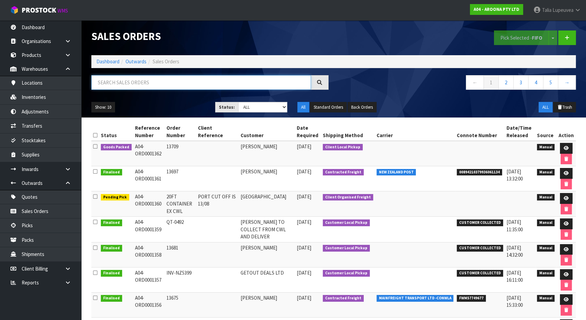
click at [195, 75] on input "text" at bounding box center [201, 82] width 220 height 15
paste input "WATL-MT0900-FC1"
type input "WATL-MT0900-FC1"
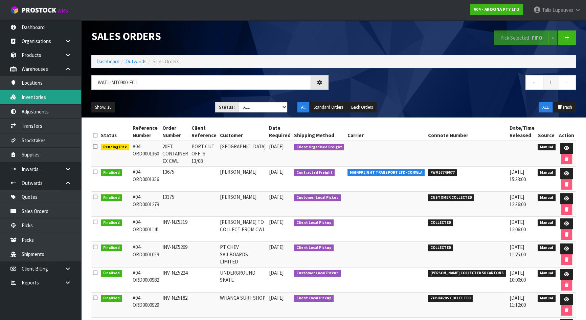
click at [50, 95] on link "Inventories" at bounding box center [40, 97] width 81 height 14
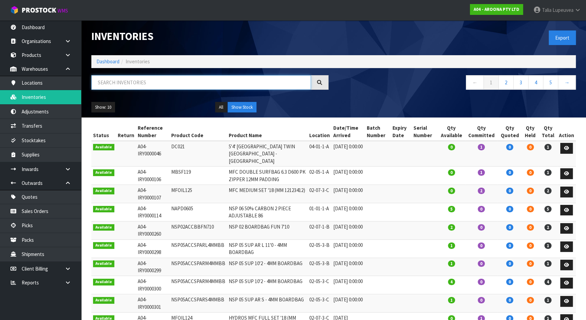
click at [131, 82] on input "text" at bounding box center [201, 82] width 220 height 15
paste input "WATL-MT0900-FC1"
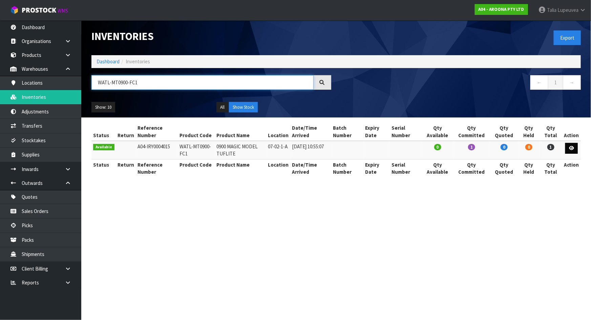
type input "WATL-MT0900-FC1"
click at [567, 148] on link at bounding box center [571, 148] width 13 height 11
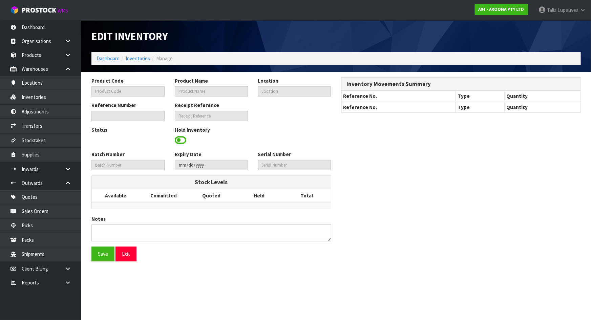
type input "WATL-MT0900-FC1"
type input "0900 MAGIC MODEL TUFLITE"
type input "07-02-1-A"
type input "A04-IRY0004015"
type input "A04-REC0000056"
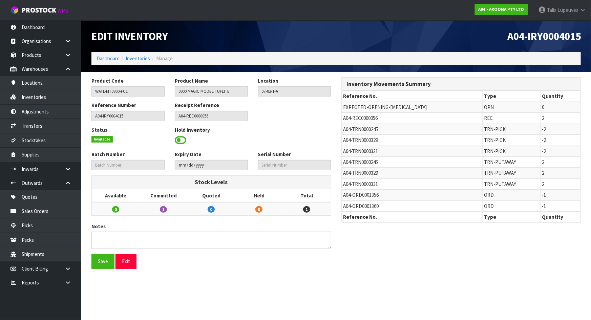
click at [356, 195] on span "A04-ORD0001356" at bounding box center [361, 195] width 36 height 6
copy tr "A04-ORD0001356"
click at [55, 216] on link "Sales Orders" at bounding box center [40, 211] width 81 height 14
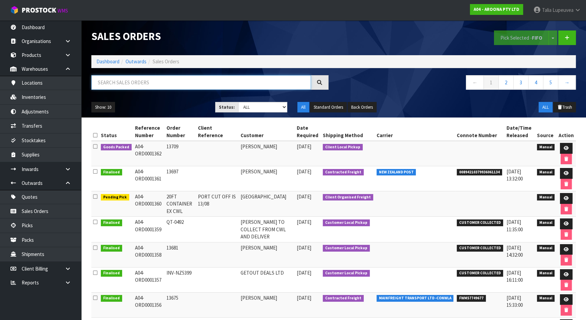
click at [164, 84] on input "text" at bounding box center [201, 82] width 220 height 15
paste input "A04-ORD0001356"
type input "A04-ORD0001360"
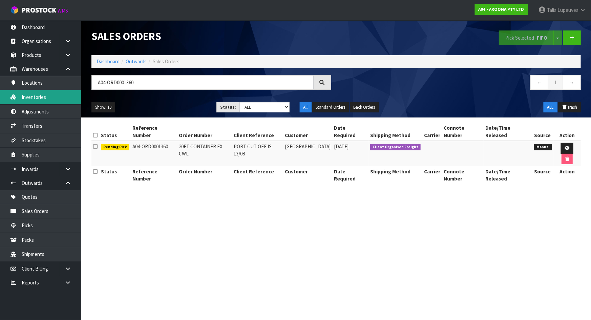
click at [42, 100] on link "Inventories" at bounding box center [40, 97] width 81 height 14
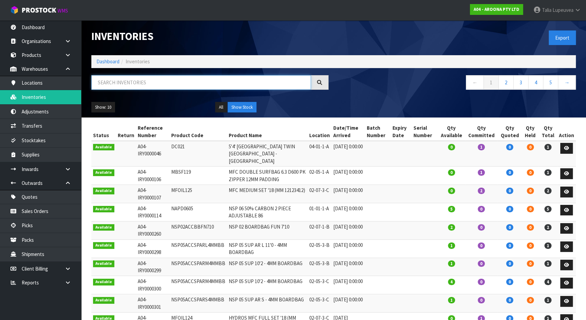
click at [145, 83] on input "text" at bounding box center [201, 82] width 220 height 15
paste input "WATL-MT0900-FC1"
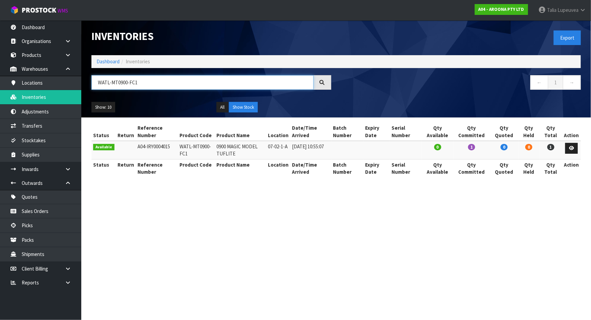
type input "WATL-MT0900-FC1"
click at [220, 104] on button "All" at bounding box center [222, 107] width 12 height 11
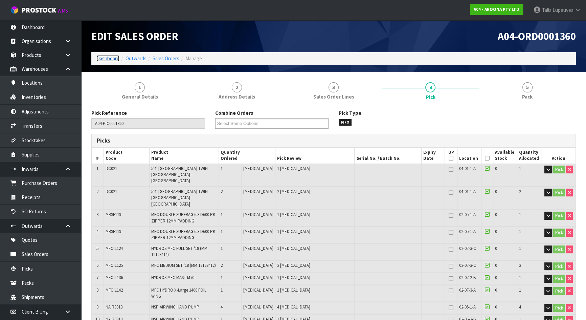
click at [102, 57] on link "Dashboard" at bounding box center [107, 58] width 23 height 6
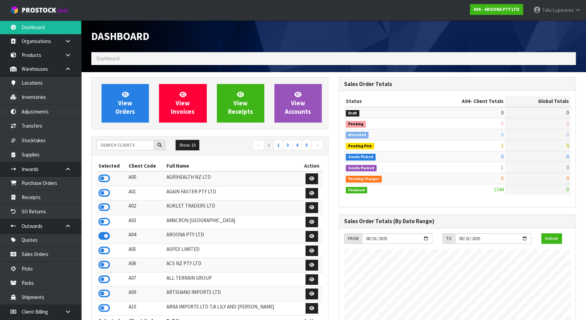
scroll to position [413, 247]
click at [137, 144] on input "text" at bounding box center [125, 145] width 57 height 10
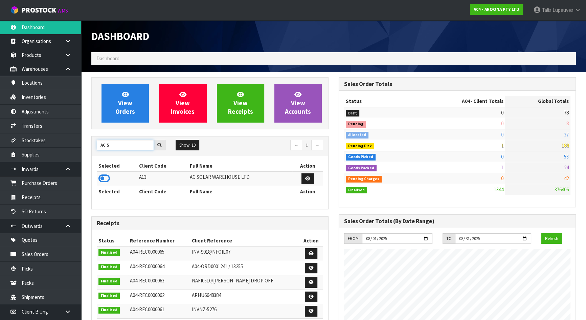
type input "AC S"
click at [101, 177] on icon at bounding box center [104, 178] width 12 height 10
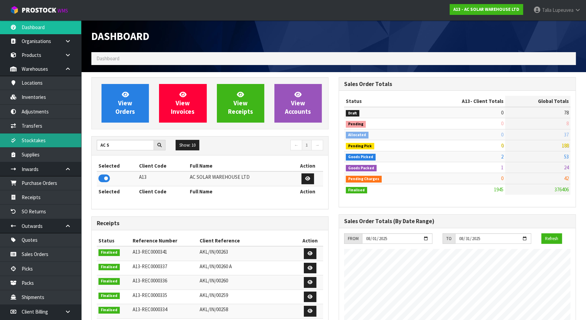
scroll to position [467, 247]
click at [67, 72] on link at bounding box center [71, 69] width 22 height 14
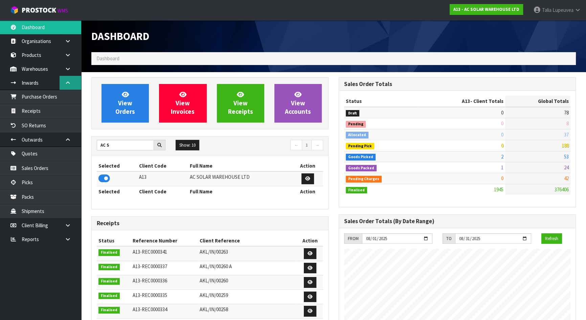
click at [68, 81] on icon at bounding box center [68, 82] width 6 height 5
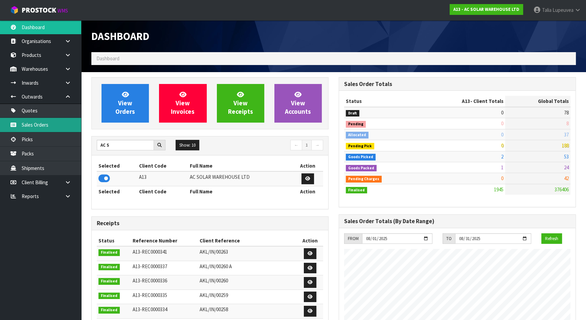
click at [69, 129] on link "Sales Orders" at bounding box center [40, 125] width 81 height 14
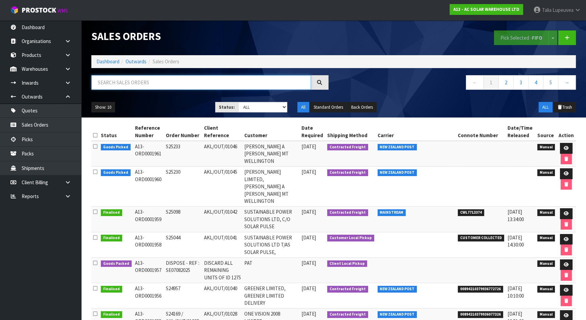
click at [152, 82] on input "text" at bounding box center [201, 82] width 220 height 15
type input "JOB-0407475"
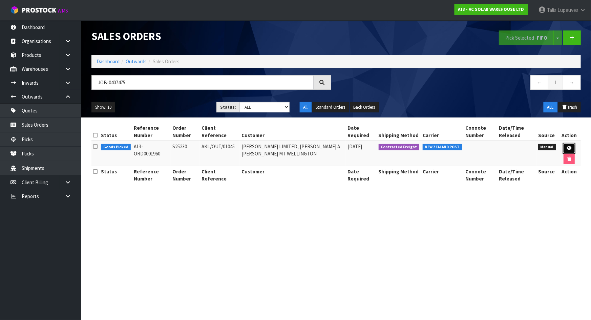
click at [569, 146] on icon at bounding box center [568, 148] width 5 height 4
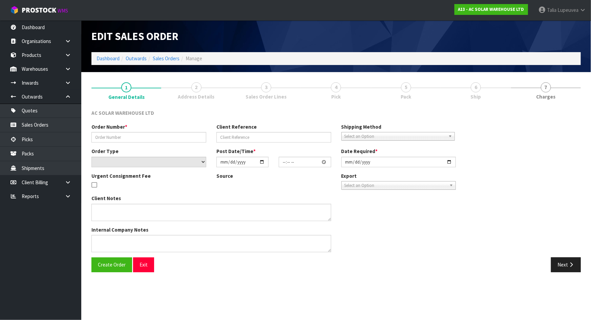
type input "S25230"
type input "AKL/OUT/01045"
select select "number:0"
type input "2025-08-13"
type input "09:30:00.000"
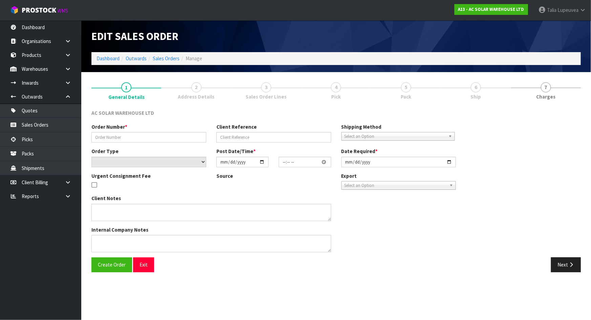
type input "2025-08-13"
type textarea "PLEASE SEND VIA NZ POST"
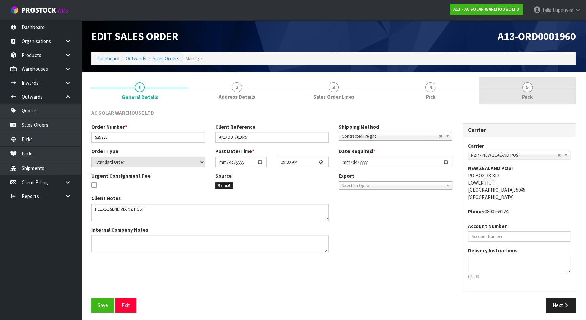
click at [523, 90] on span "5" at bounding box center [528, 87] width 10 height 10
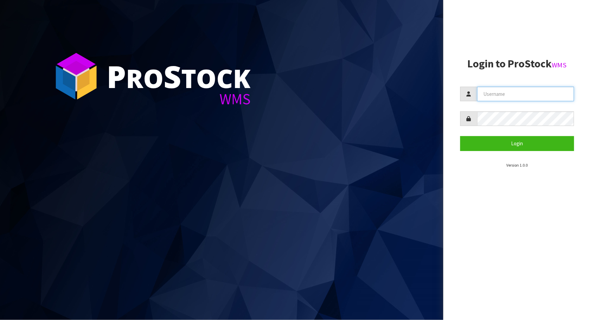
click at [546, 89] on input "text" at bounding box center [525, 94] width 97 height 15
type input "[PERSON_NAME]"
click at [460, 136] on button "Login" at bounding box center [517, 143] width 114 height 15
